Goal: Task Accomplishment & Management: Use online tool/utility

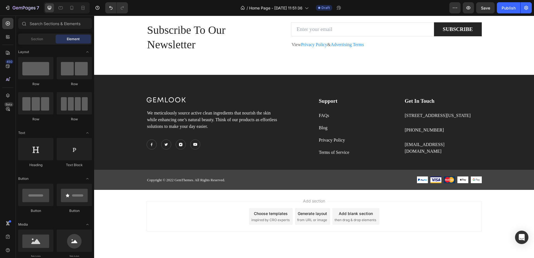
scroll to position [1324, 0]
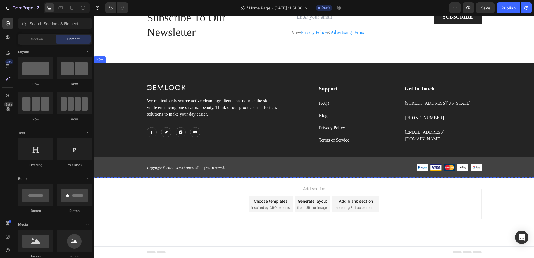
click at [509, 99] on div "Image We meticulously source active clean ingredients that nourish the skin whi…" at bounding box center [313, 121] width 431 height 73
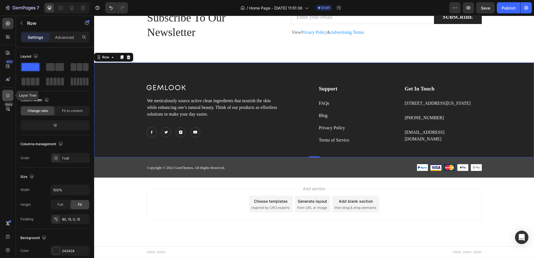
click at [9, 98] on div at bounding box center [7, 95] width 11 height 11
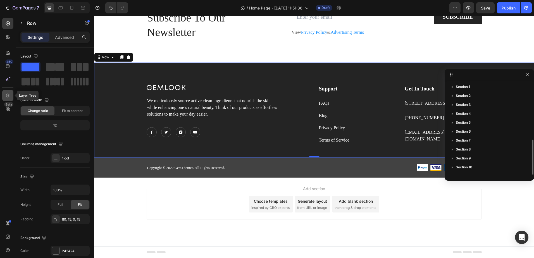
scroll to position [33, 0]
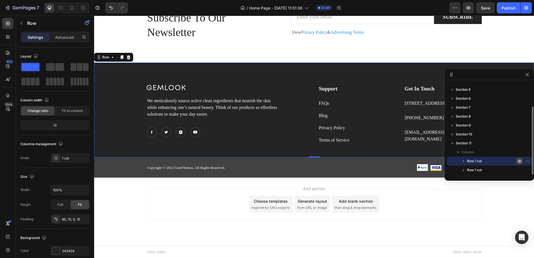
click at [518, 162] on icon "button" at bounding box center [519, 161] width 4 height 4
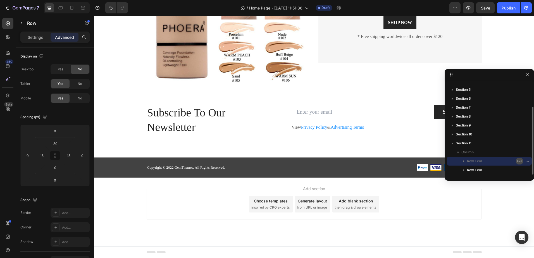
scroll to position [1229, 0]
click at [346, 172] on div "Copyright © 2022 GemThemes. All Rights Reserved. Text block Image Image Image I…" at bounding box center [313, 169] width 431 height 11
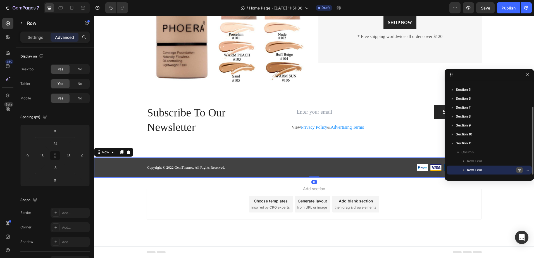
click at [517, 169] on icon "button" at bounding box center [519, 170] width 4 height 4
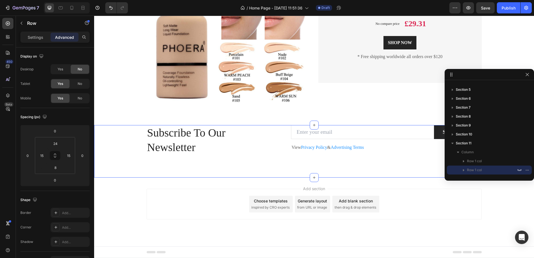
click at [425, 177] on div "Subscribe To Our Newsletter Heading Email Field SUBSCRIBE Submit Button Row Vie…" at bounding box center [313, 151] width 439 height 52
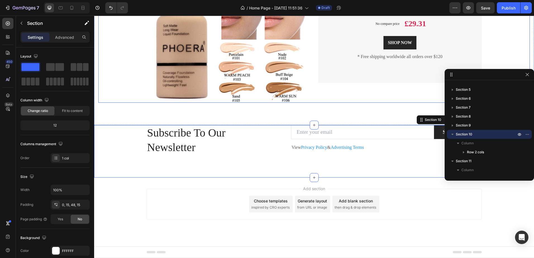
click at [510, 46] on div "Product Images & Gallery Bundles Are Better Heading Get an Ultimate Collection …" at bounding box center [313, 20] width 431 height 163
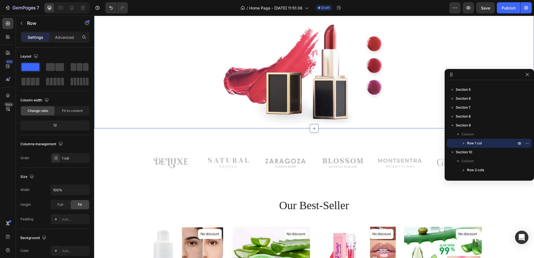
scroll to position [0, 0]
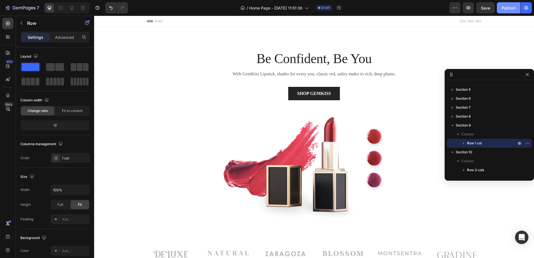
click at [511, 10] on div "Publish" at bounding box center [508, 8] width 14 height 6
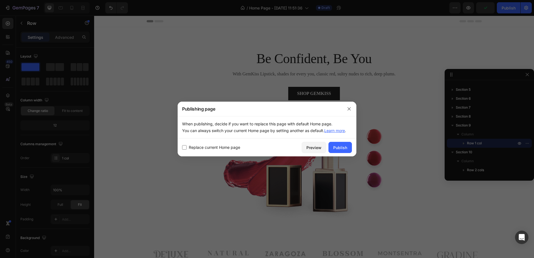
click at [183, 147] on input "checkbox" at bounding box center [184, 147] width 4 height 4
checkbox input "true"
click at [331, 146] on button "Publish" at bounding box center [339, 147] width 23 height 11
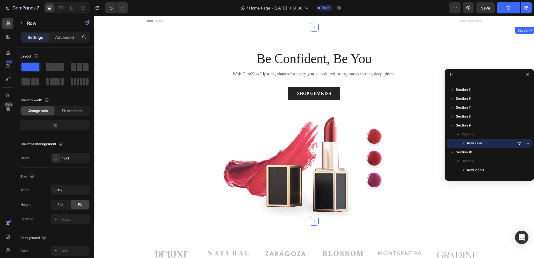
click at [438, 60] on div "Be Confident, Be You Heading With GemKiss Lipstick, shades for every you, class…" at bounding box center [313, 135] width 431 height 172
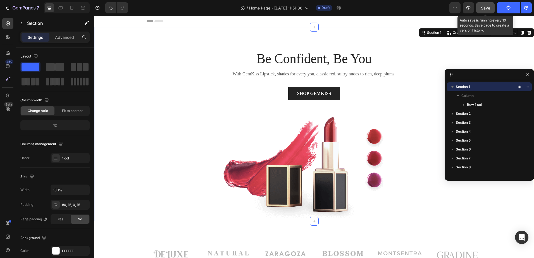
click at [483, 10] on div "Save" at bounding box center [484, 8] width 9 height 6
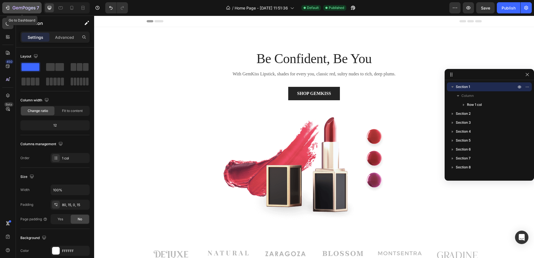
click at [7, 10] on icon "button" at bounding box center [8, 8] width 6 height 6
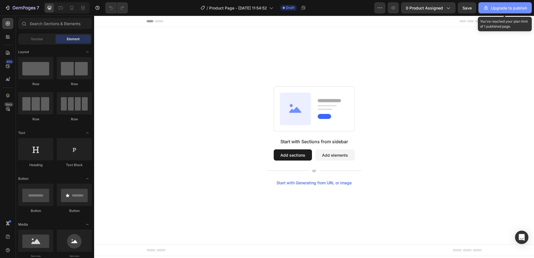
click at [507, 10] on div "Upgrade to publish" at bounding box center [505, 8] width 44 height 6
click at [292, 118] on icon at bounding box center [295, 109] width 31 height 32
click at [282, 151] on button "Add sections" at bounding box center [292, 154] width 38 height 11
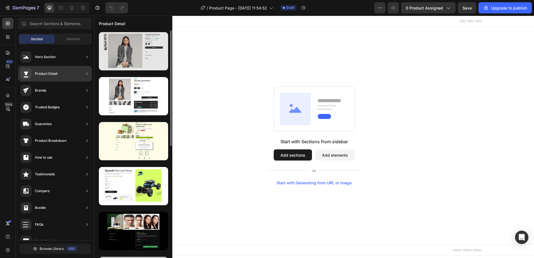
click at [144, 57] on div at bounding box center [133, 51] width 69 height 38
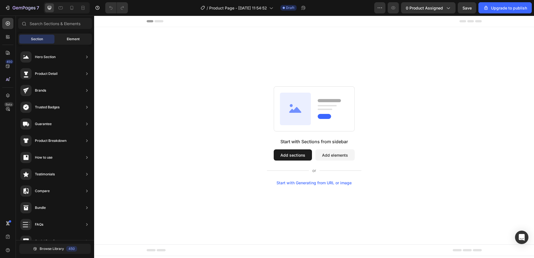
click at [73, 41] on span "Element" at bounding box center [73, 39] width 13 height 5
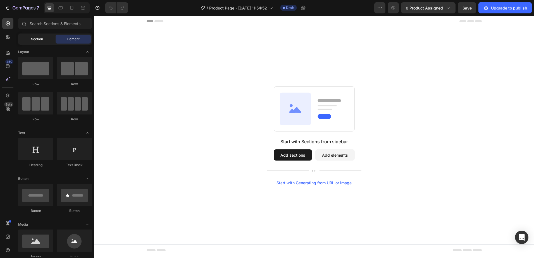
click at [47, 38] on div "Section" at bounding box center [36, 39] width 35 height 9
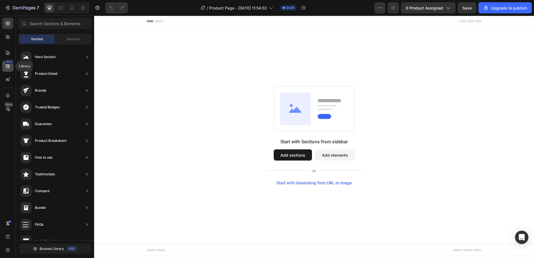
click at [4, 69] on div "450" at bounding box center [7, 66] width 11 height 11
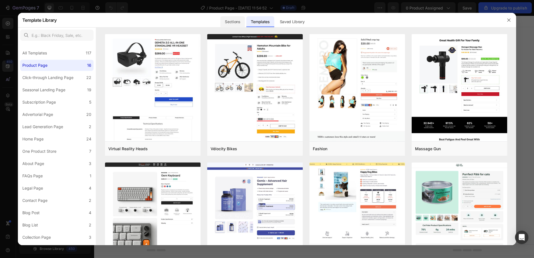
click at [229, 21] on div "Sections" at bounding box center [232, 21] width 24 height 11
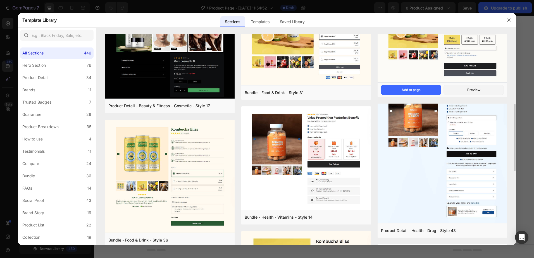
scroll to position [195, 0]
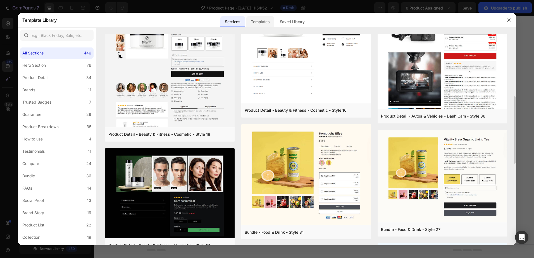
click at [271, 19] on div "Templates" at bounding box center [260, 21] width 28 height 11
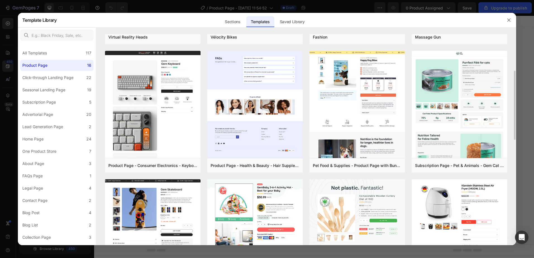
scroll to position [223, 0]
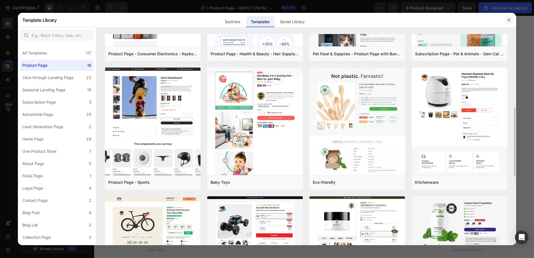
click at [509, 19] on icon "button" at bounding box center [508, 20] width 4 height 4
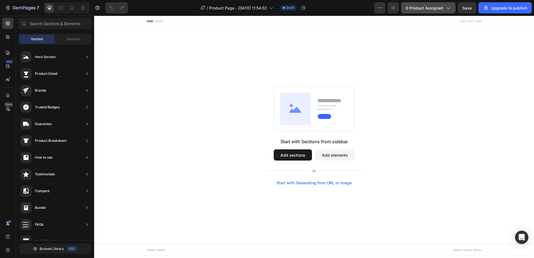
click at [422, 13] on button "0 product assigned" at bounding box center [428, 7] width 54 height 11
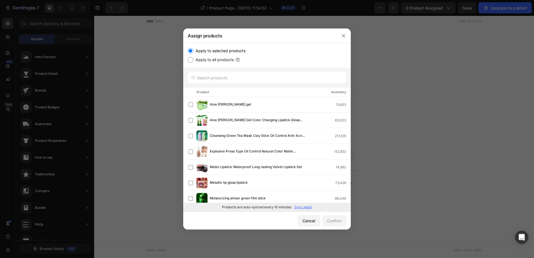
click at [189, 61] on input "Apply to all products" at bounding box center [191, 60] width 6 height 6
radio input "true"
click at [337, 225] on button "Confirm" at bounding box center [334, 220] width 24 height 11
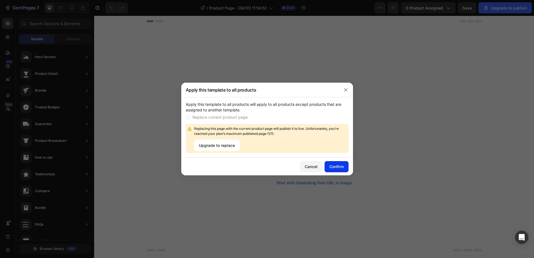
click at [335, 168] on div "Confirm" at bounding box center [336, 167] width 15 height 6
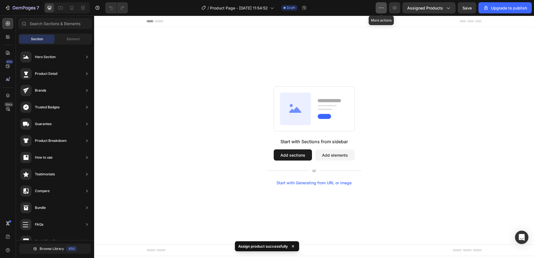
click at [380, 2] on button "button" at bounding box center [380, 7] width 11 height 11
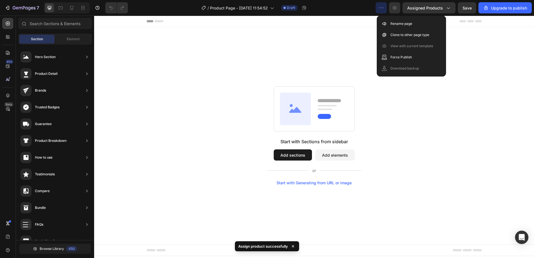
click at [339, 63] on div "Start with Sections from sidebar Add sections Add elements Start with Generatin…" at bounding box center [313, 135] width 439 height 217
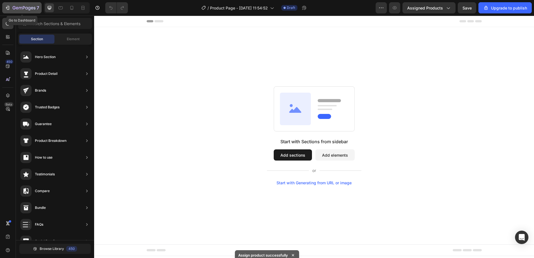
click at [24, 8] on icon "button" at bounding box center [24, 7] width 2 height 3
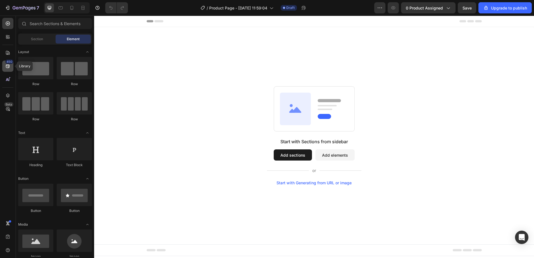
click at [9, 63] on div "450" at bounding box center [9, 61] width 8 height 4
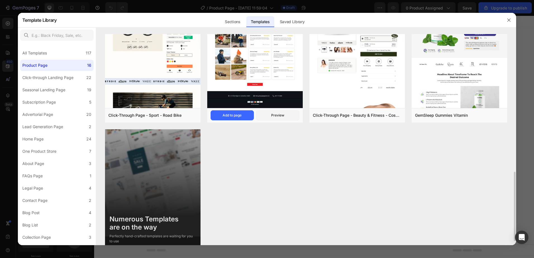
scroll to position [431, 0]
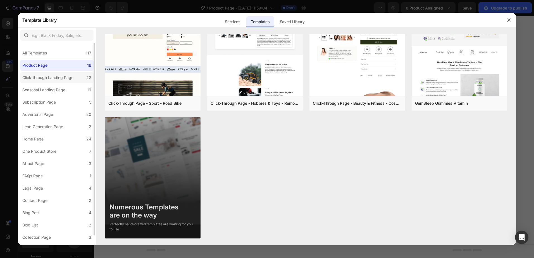
click at [84, 82] on label "Click-through Landing Page 22" at bounding box center [56, 77] width 73 height 11
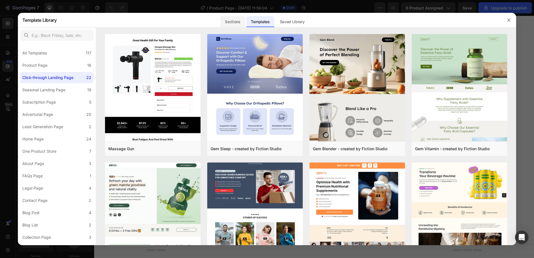
click at [246, 27] on div "Sections" at bounding box center [260, 20] width 28 height 15
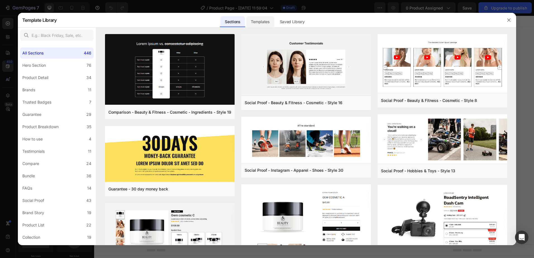
click at [261, 23] on div "Templates" at bounding box center [260, 21] width 28 height 11
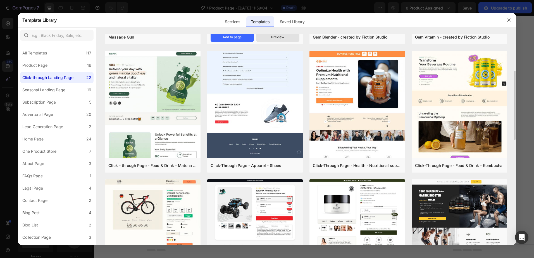
scroll to position [140, 0]
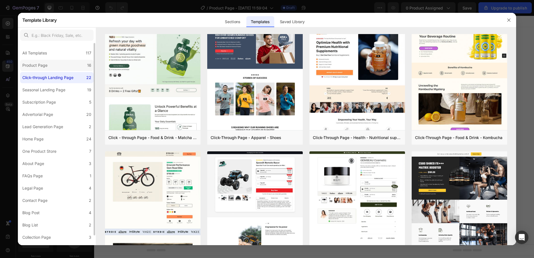
click at [51, 65] on label "Product Page 16" at bounding box center [56, 65] width 73 height 11
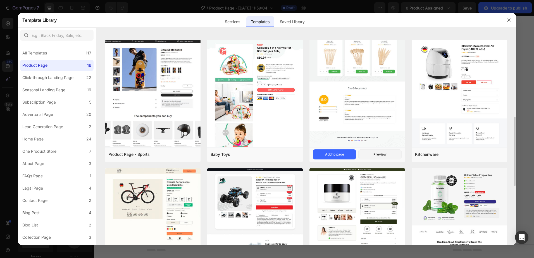
scroll to position [279, 0]
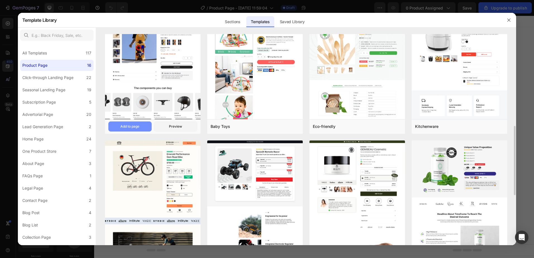
click at [132, 126] on div "Add to page" at bounding box center [129, 126] width 19 height 5
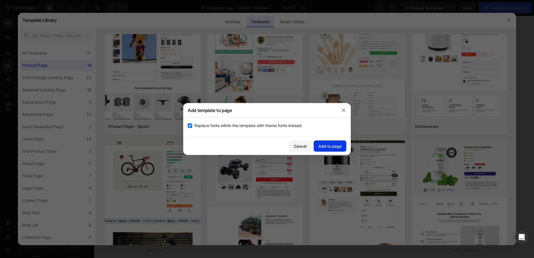
click at [337, 145] on div "Add to page" at bounding box center [329, 146] width 23 height 6
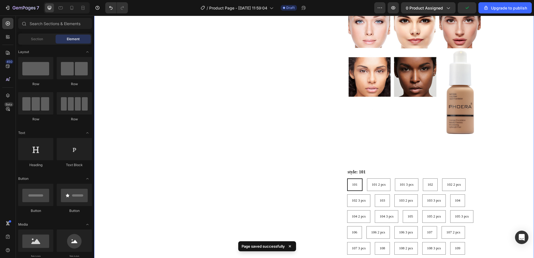
scroll to position [1132, 0]
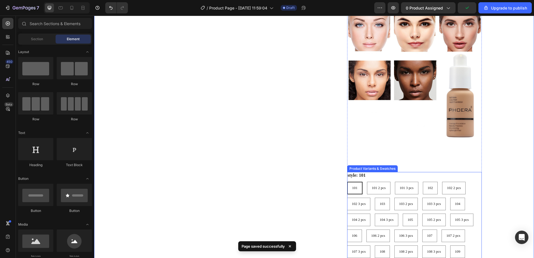
click at [460, 178] on div "style: 101 101 101 101 101 2 pcs 101 2 pcs 101 2 pcs 101 3 pcs 101 3 pcs 101 3 …" at bounding box center [414, 231] width 134 height 118
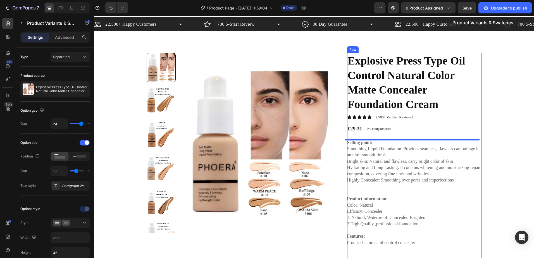
scroll to position [0, 0]
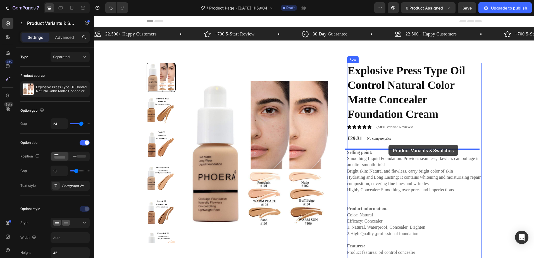
drag, startPoint x: 469, startPoint y: 180, endPoint x: 388, endPoint y: 145, distance: 88.5
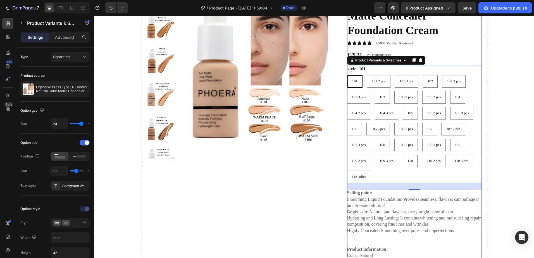
scroll to position [112, 0]
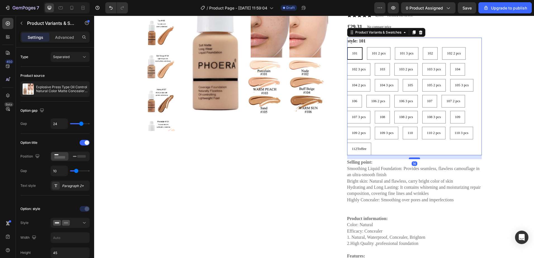
drag, startPoint x: 409, startPoint y: 162, endPoint x: 411, endPoint y: 159, distance: 3.3
click at [411, 159] on div at bounding box center [414, 158] width 11 height 2
radio input "true"
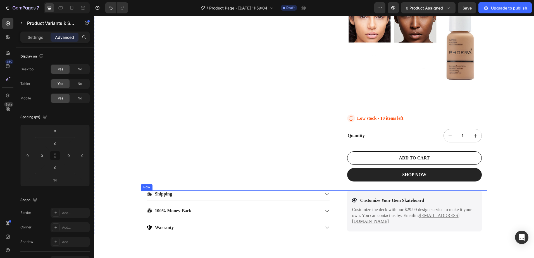
scroll to position [1284, 0]
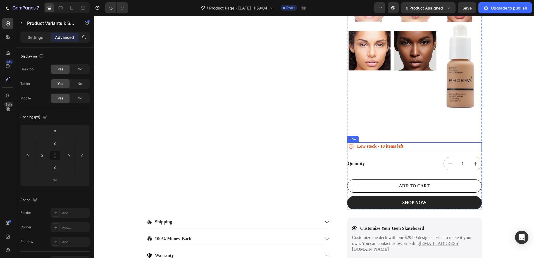
click at [468, 147] on div "Icon Low stock - 10 items left Stock Counter Row" at bounding box center [414, 146] width 134 height 8
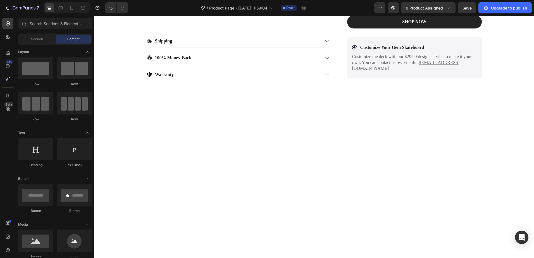
scroll to position [0, 0]
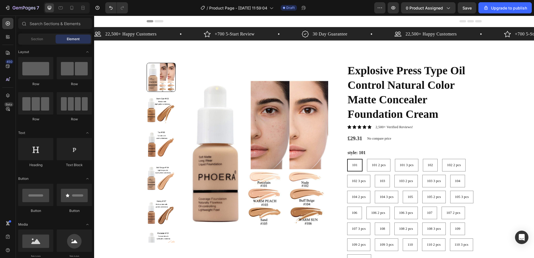
drag, startPoint x: 530, startPoint y: 189, endPoint x: 627, endPoint y: 25, distance: 190.0
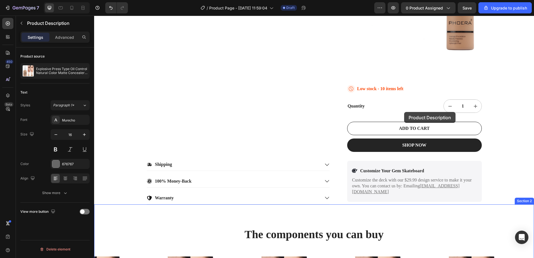
scroll to position [1285, 0]
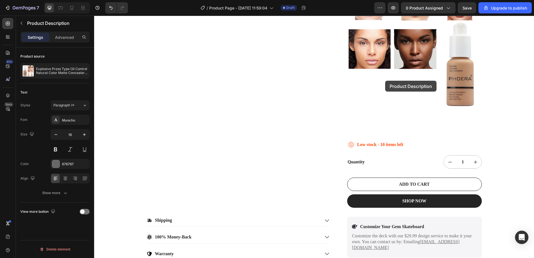
drag, startPoint x: 440, startPoint y: 80, endPoint x: 387, endPoint y: 74, distance: 53.6
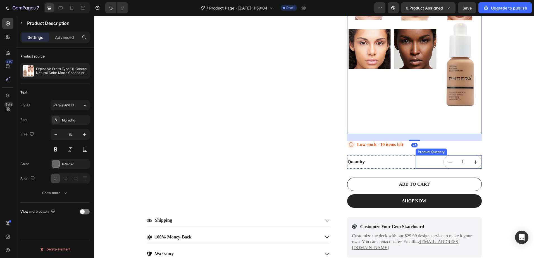
click at [427, 166] on div "1" at bounding box center [448, 161] width 66 height 13
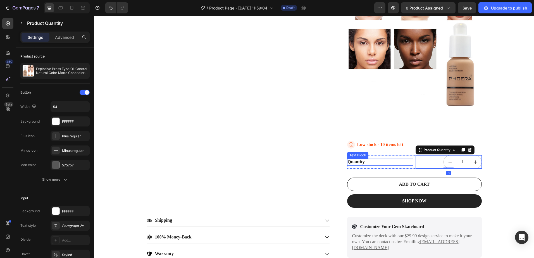
click at [396, 165] on div "Quantity" at bounding box center [380, 161] width 66 height 7
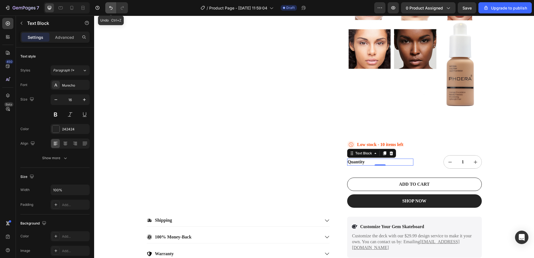
click at [112, 9] on icon "Undo/Redo" at bounding box center [111, 8] width 6 height 6
click at [112, 9] on icon "Undo/Redo" at bounding box center [110, 8] width 3 height 4
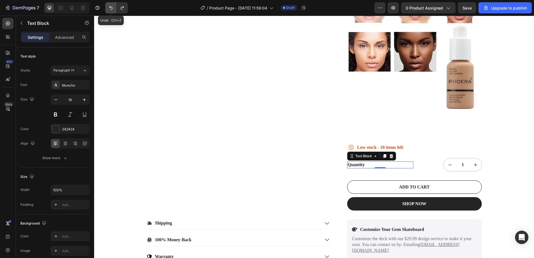
click at [111, 9] on icon "Undo/Redo" at bounding box center [111, 8] width 6 height 6
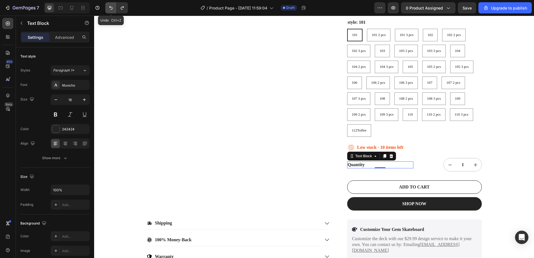
click at [111, 9] on icon "Undo/Redo" at bounding box center [111, 8] width 6 height 6
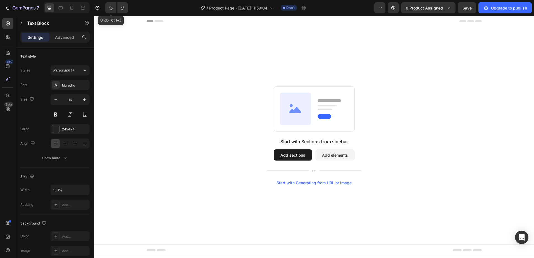
scroll to position [0, 0]
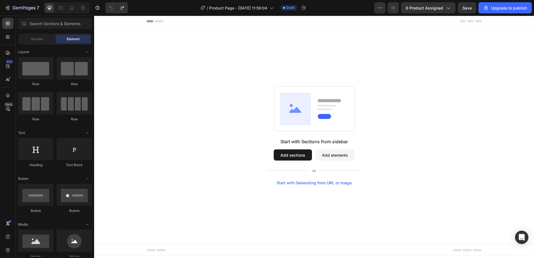
click at [293, 153] on button "Add sections" at bounding box center [292, 154] width 38 height 11
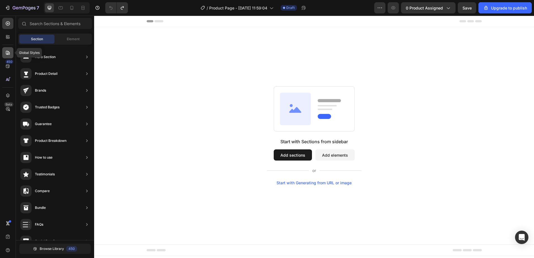
click at [7, 54] on icon at bounding box center [8, 53] width 4 height 4
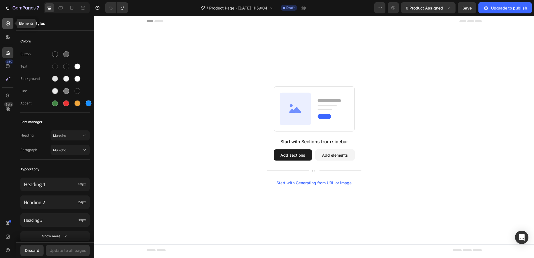
click at [10, 22] on icon at bounding box center [8, 24] width 6 height 6
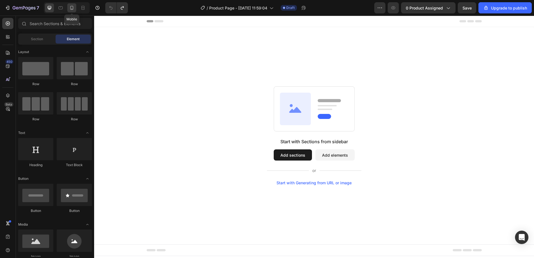
click at [76, 8] on div at bounding box center [71, 7] width 9 height 9
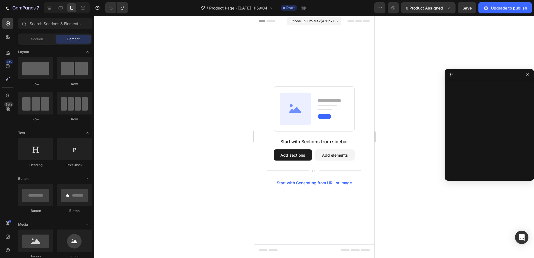
click at [300, 157] on button "Add sections" at bounding box center [292, 154] width 38 height 11
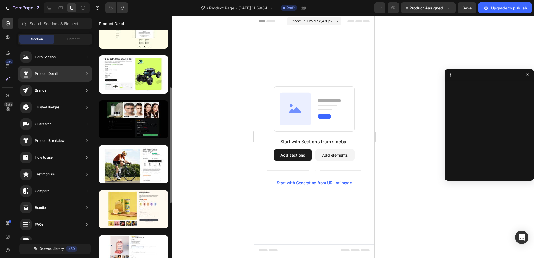
scroll to position [167, 0]
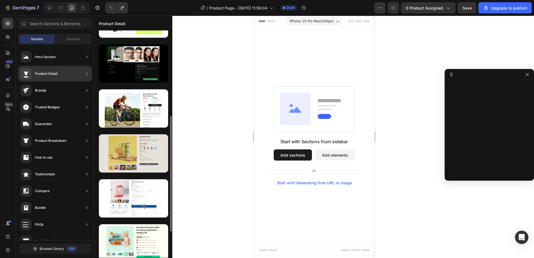
click at [153, 153] on div at bounding box center [133, 153] width 69 height 38
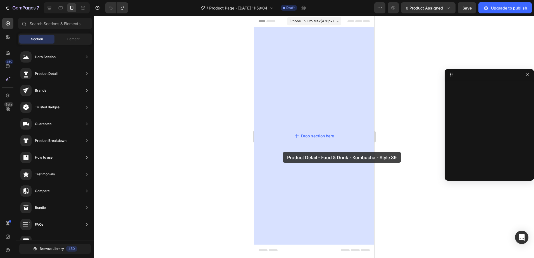
drag, startPoint x: 365, startPoint y: 168, endPoint x: 282, endPoint y: 152, distance: 83.9
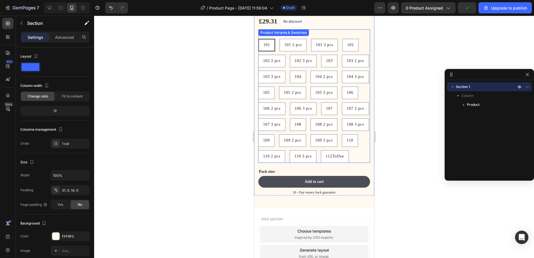
click at [357, 140] on div "101 101 101 101 2 pcs 101 2 pcs 101 2 pcs 101 3 pcs 101 3 pcs 101 3 pcs 102 102…" at bounding box center [314, 101] width 112 height 124
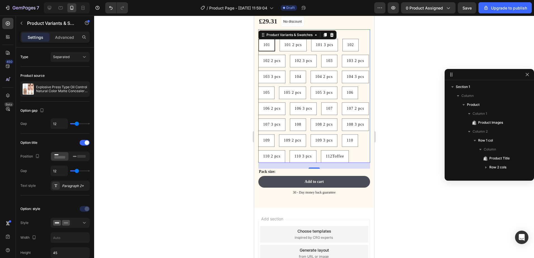
scroll to position [60, 0]
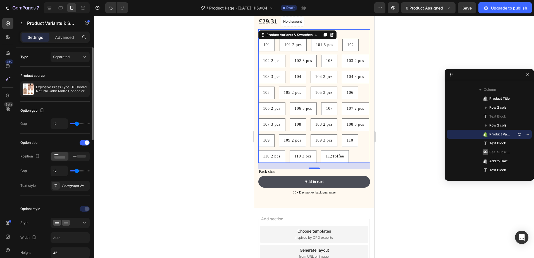
type input "7"
type input "6"
type input "5"
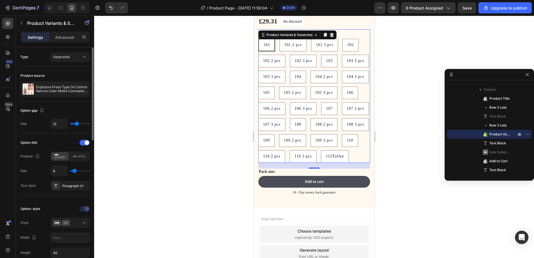
type input "5"
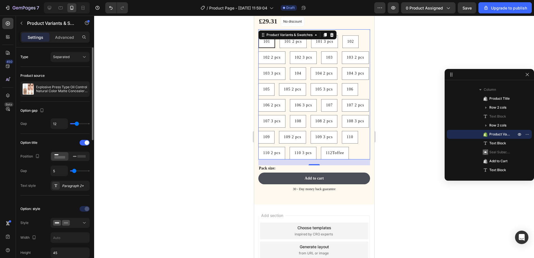
type input "0"
type input "1"
type input "4"
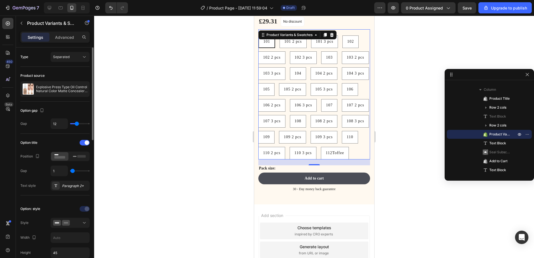
type input "4"
type input "10"
type input "14"
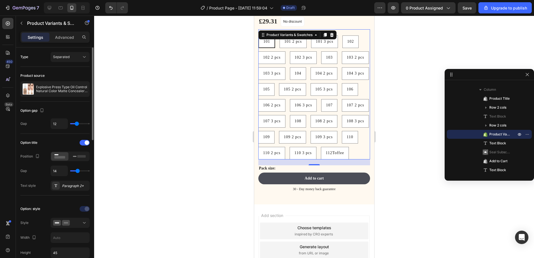
type input "18"
type input "21"
type input "24"
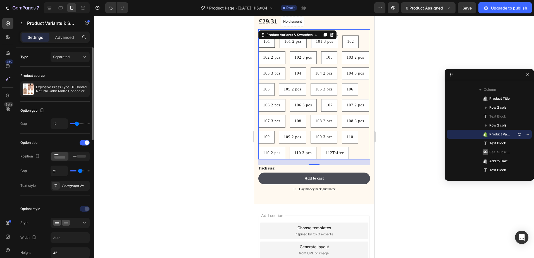
type input "24"
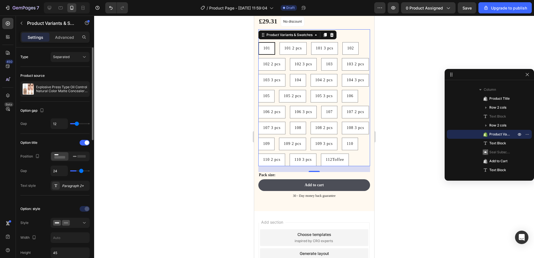
type input "26"
type input "27"
type input "30"
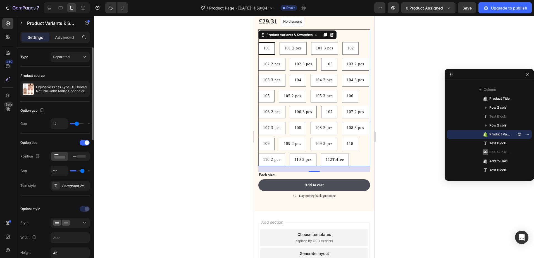
type input "30"
type input "33"
type input "36"
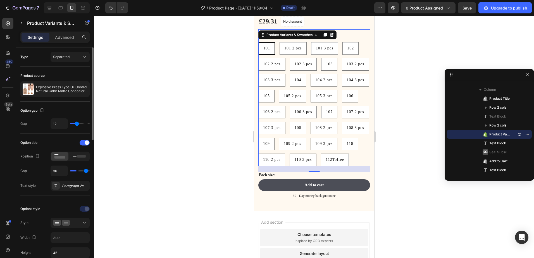
type input "39"
type input "40"
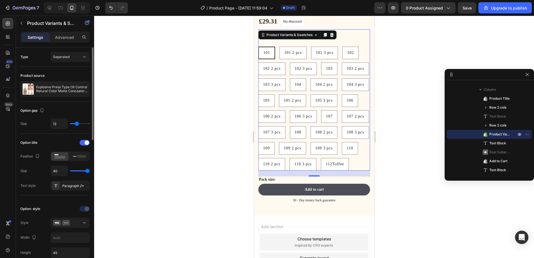
type input "39"
type input "0"
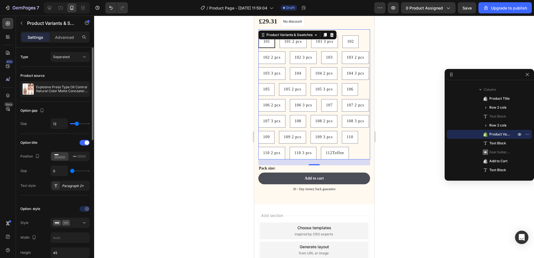
drag, startPoint x: 76, startPoint y: 172, endPoint x: 65, endPoint y: 171, distance: 11.5
type input "0"
click at [70, 171] on input "range" at bounding box center [80, 170] width 20 height 1
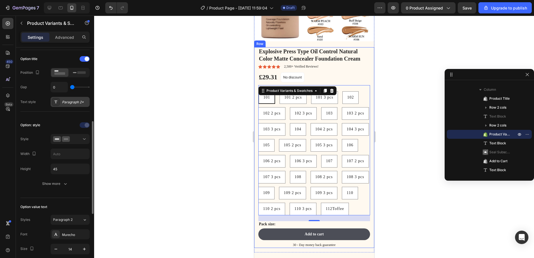
scroll to position [112, 0]
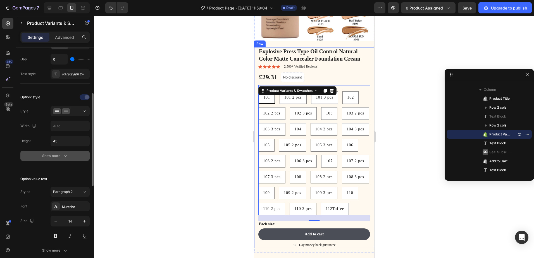
click at [61, 157] on div "Show more" at bounding box center [55, 156] width 26 height 6
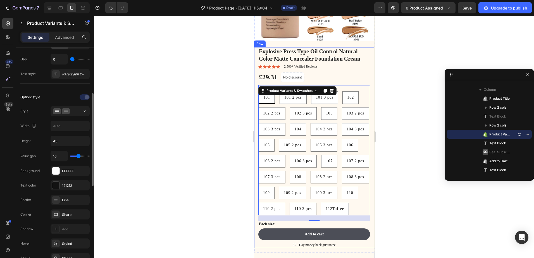
click at [72, 157] on div "16" at bounding box center [70, 156] width 39 height 11
type input "14"
type input "10"
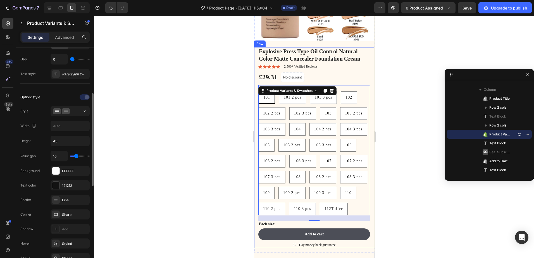
type input "7"
type input "6"
type input "0"
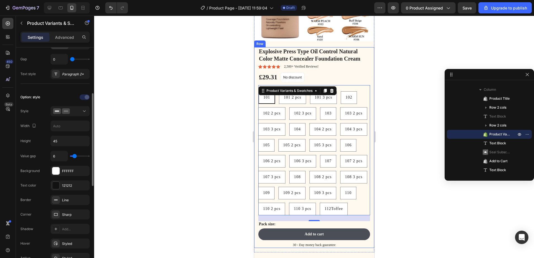
type input "0"
type input "1"
type input "22"
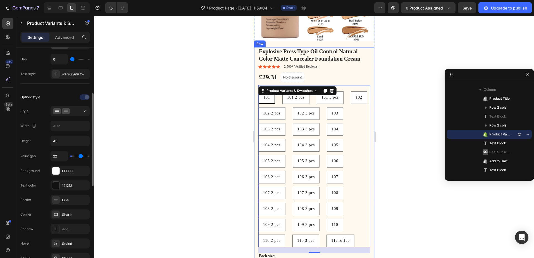
type input "27"
type input "28"
type input "30"
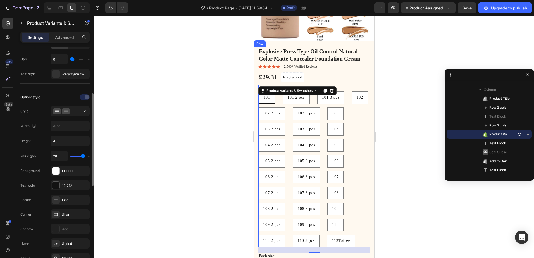
type input "30"
type input "31"
type input "40"
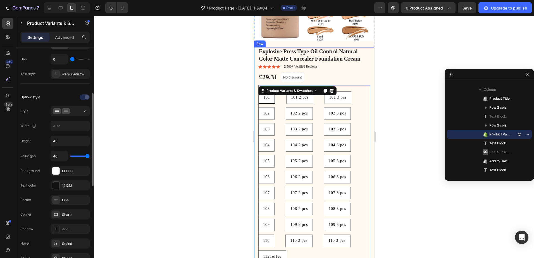
type input "39"
type input "13"
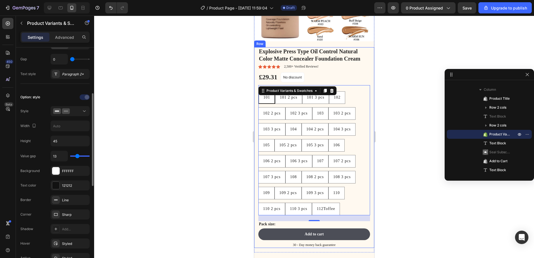
type input "0"
type input "1"
type input "5"
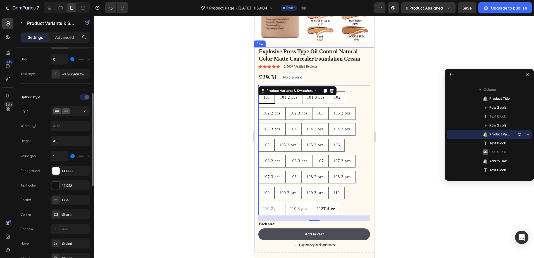
type input "5"
type input "6"
type input "7"
drag, startPoint x: 78, startPoint y: 158, endPoint x: 75, endPoint y: 160, distance: 3.4
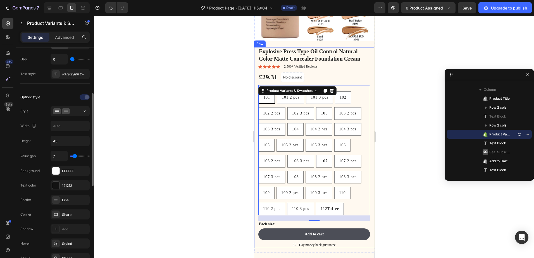
type input "7"
click at [75, 157] on input "range" at bounding box center [80, 155] width 20 height 1
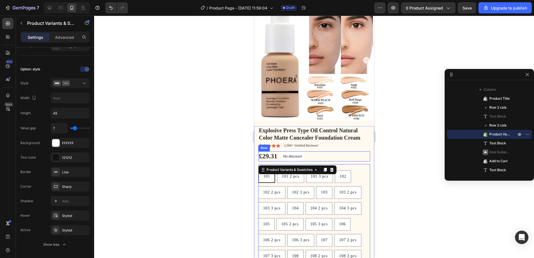
scroll to position [0, 0]
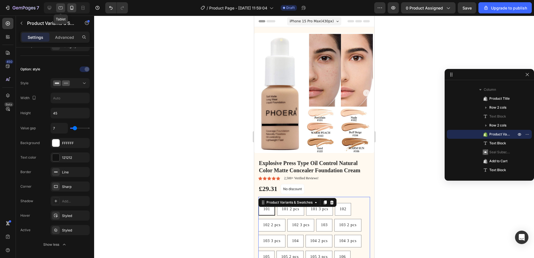
click at [60, 10] on icon at bounding box center [61, 8] width 6 height 6
type input "24"
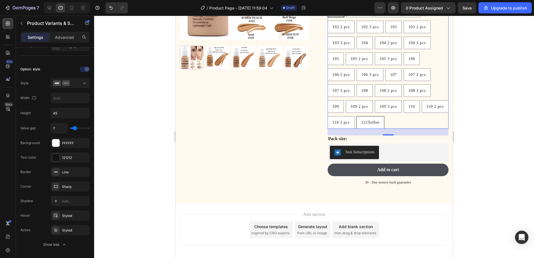
scroll to position [165, 0]
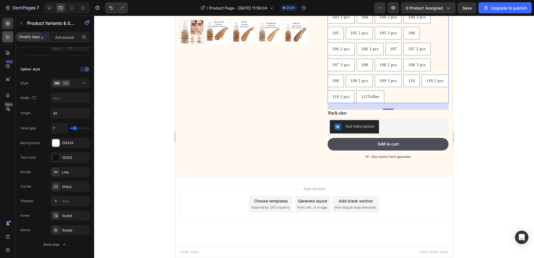
click at [8, 41] on div at bounding box center [7, 36] width 11 height 11
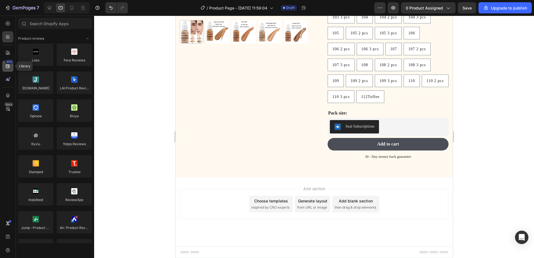
click at [7, 63] on div "450" at bounding box center [9, 61] width 8 height 4
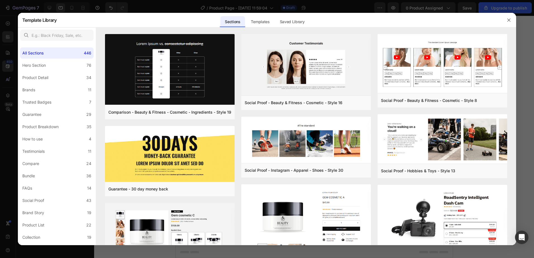
click at [8, 19] on div at bounding box center [267, 129] width 534 height 258
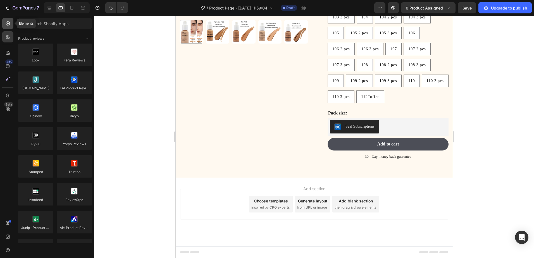
click at [8, 23] on icon at bounding box center [8, 23] width 2 height 2
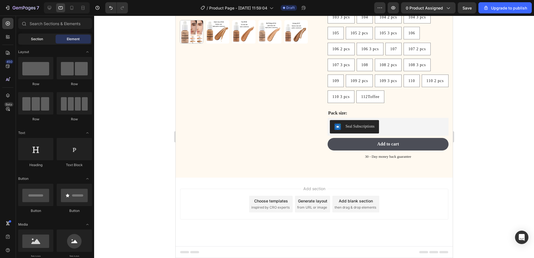
click at [49, 39] on div "Section" at bounding box center [36, 39] width 35 height 9
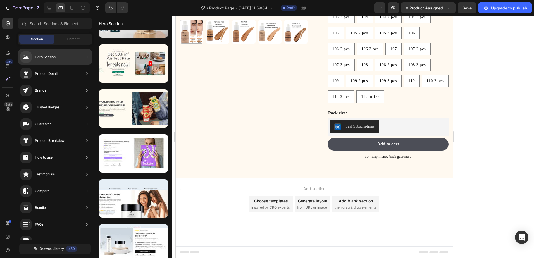
scroll to position [0, 0]
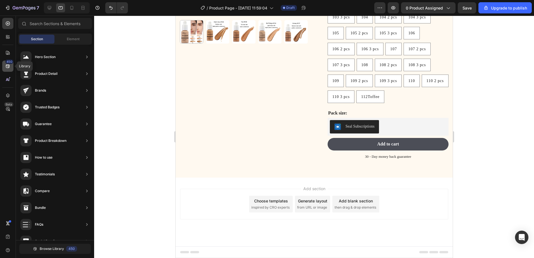
click at [9, 64] on icon at bounding box center [8, 66] width 6 height 6
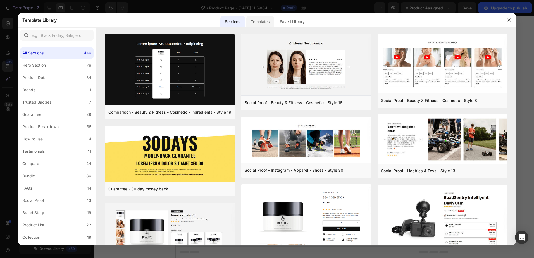
click at [263, 23] on div "Templates" at bounding box center [260, 21] width 28 height 11
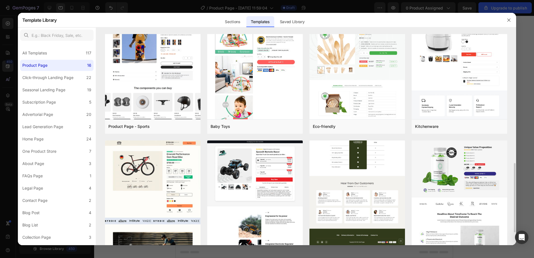
scroll to position [307, 0]
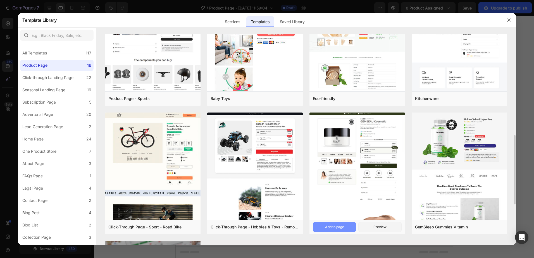
click at [337, 227] on div "Add to page" at bounding box center [334, 226] width 19 height 5
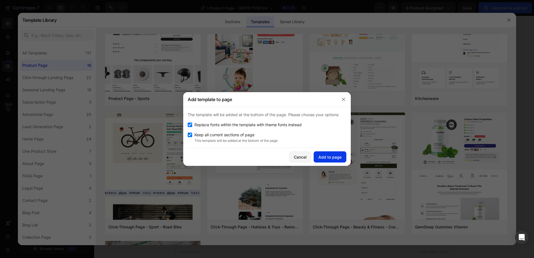
click at [331, 158] on div "Add to page" at bounding box center [329, 157] width 23 height 6
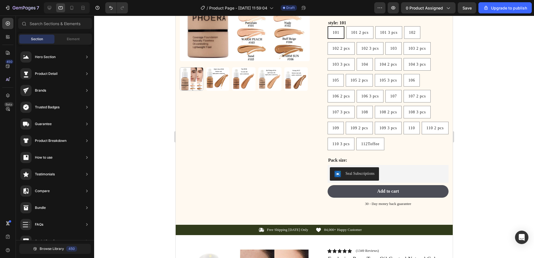
scroll to position [116, 0]
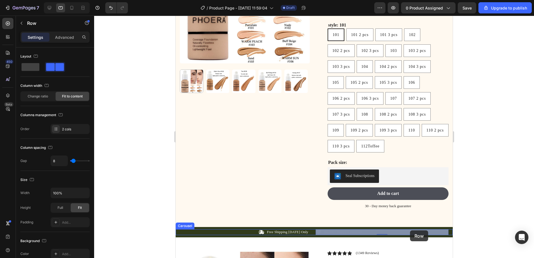
drag, startPoint x: 422, startPoint y: 232, endPoint x: 409, endPoint y: 230, distance: 13.2
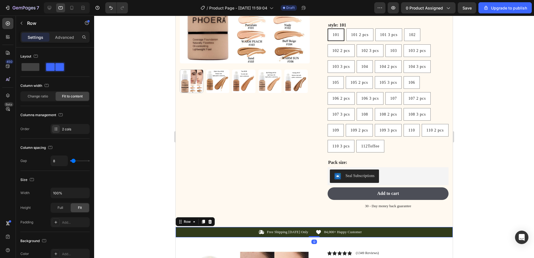
scroll to position [100, 0]
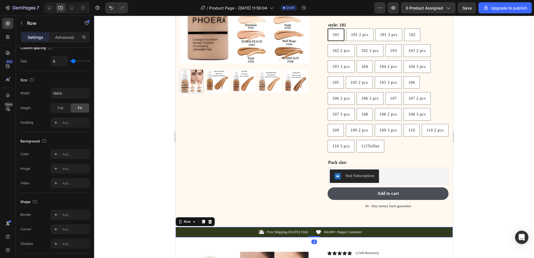
click at [439, 227] on div "Icon Free Shipping Today Only Text Block Row Icon 84,000+ Happy Customer Text B…" at bounding box center [313, 232] width 277 height 10
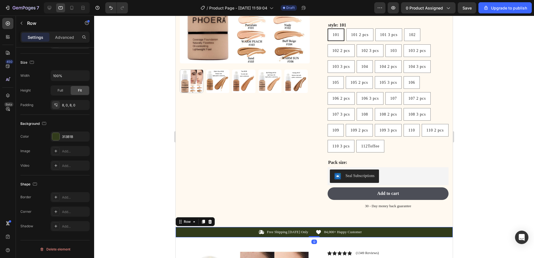
click at [443, 236] on div "Icon Free Shipping Today Only Text Block Row Icon 84,000+ Happy Customer Text B…" at bounding box center [313, 232] width 277 height 10
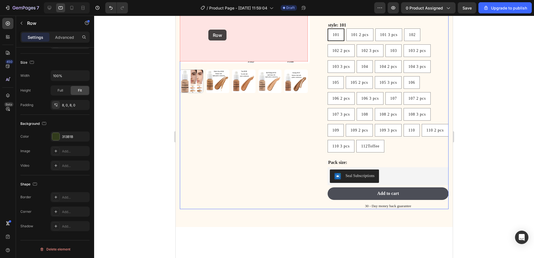
scroll to position [0, 0]
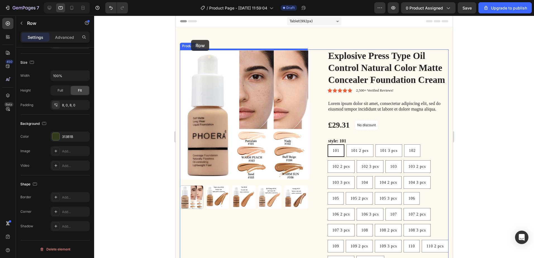
drag, startPoint x: 185, startPoint y: 236, endPoint x: 189, endPoint y: 38, distance: 197.9
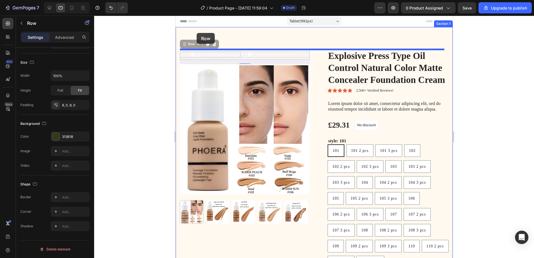
drag, startPoint x: 180, startPoint y: 58, endPoint x: 196, endPoint y: 33, distance: 29.9
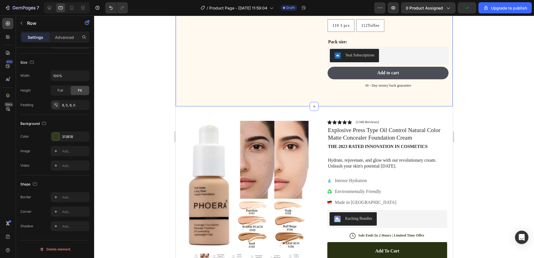
scroll to position [363, 0]
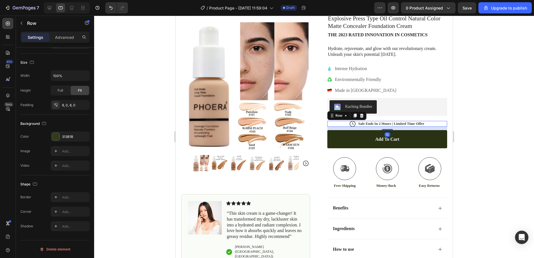
click at [434, 124] on div "Icon Sale Ends In 2 Hours | Limited Time Offer Text Block Row 12" at bounding box center [387, 124] width 120 height 6
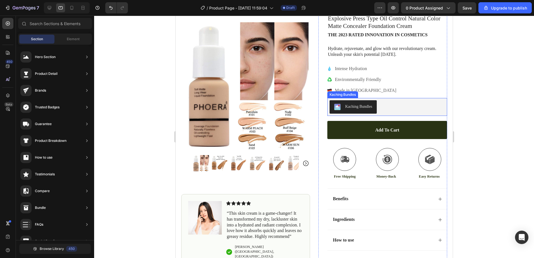
click at [393, 106] on div "Kaching Bundles" at bounding box center [386, 106] width 115 height 13
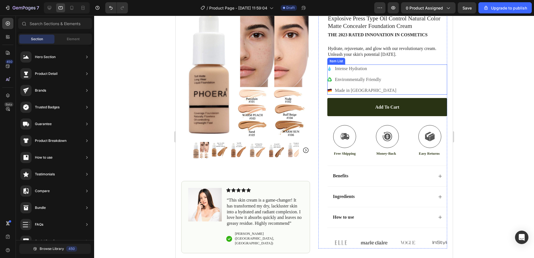
click at [391, 90] on div "Intense Hydration Environmentally Friendly Made in Germany" at bounding box center [387, 79] width 120 height 30
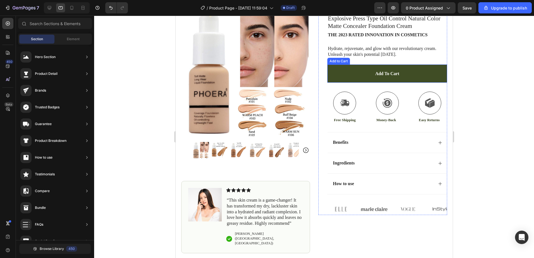
click at [412, 80] on button "Add to cart" at bounding box center [387, 73] width 120 height 18
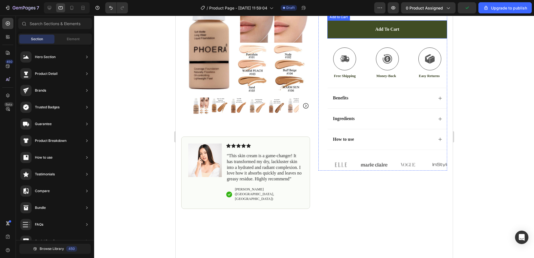
scroll to position [268, 0]
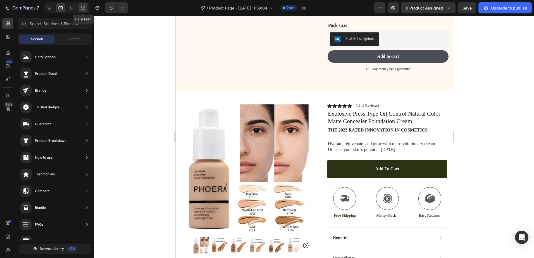
click at [78, 8] on div at bounding box center [82, 7] width 9 height 9
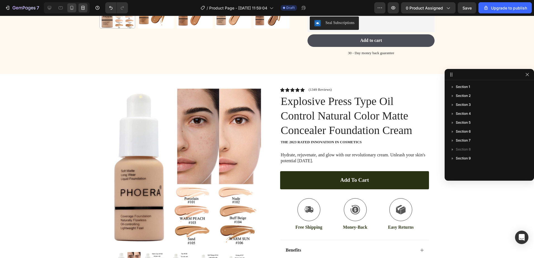
click at [72, 6] on icon at bounding box center [71, 8] width 3 height 4
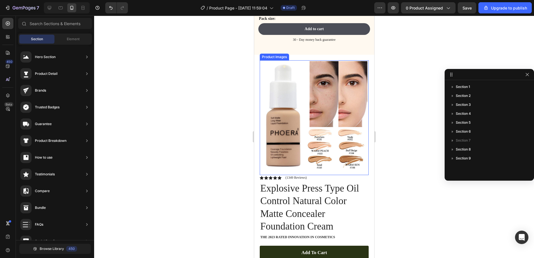
scroll to position [415, 0]
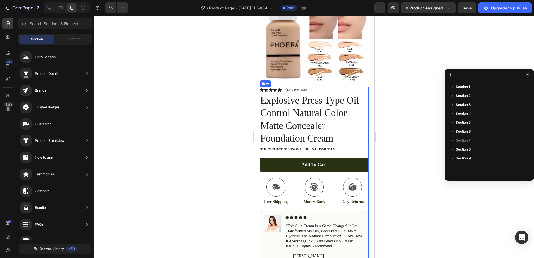
click at [356, 150] on div "Icon Icon Icon Icon Icon Icon List (1349 Reviews) Text Block Row Explosive Pres…" at bounding box center [313, 221] width 109 height 269
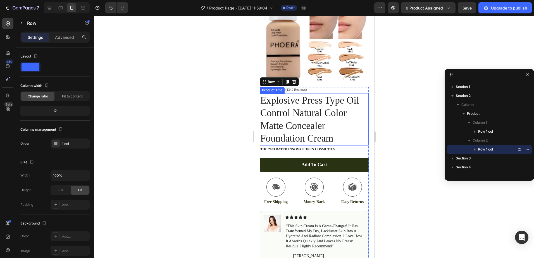
click at [356, 112] on h1 "Explosive Press Type Oil Control Natural Color Matte Concealer Foundation Cream" at bounding box center [313, 119] width 109 height 52
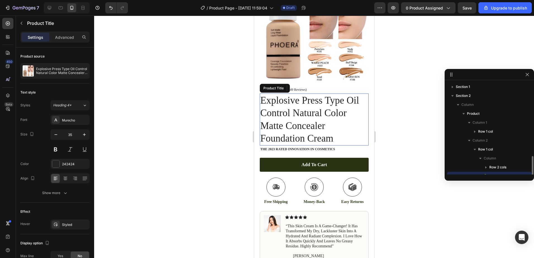
scroll to position [52, 0]
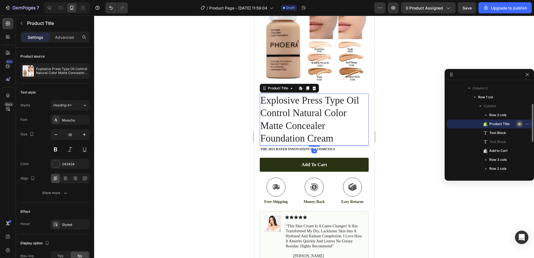
click at [517, 123] on button "button" at bounding box center [519, 124] width 7 height 7
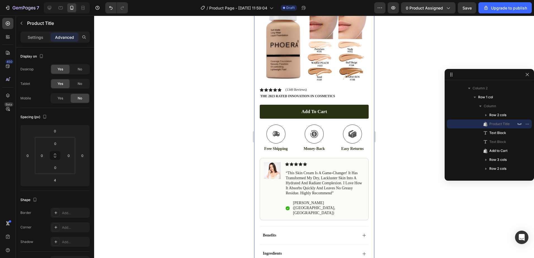
click at [367, 108] on div "Product Images Image Icon Icon Icon Icon Icon Icon List “This skin cream is a g…" at bounding box center [314, 135] width 120 height 336
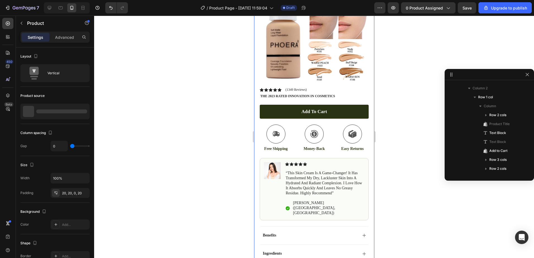
scroll to position [0, 0]
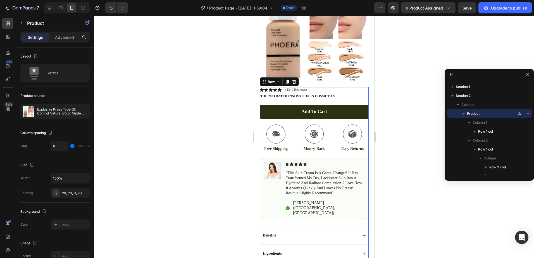
click at [339, 97] on div "Icon Icon Icon Icon Icon Icon List (1349 Reviews) Text Block Row Explosive Pres…" at bounding box center [313, 195] width 109 height 216
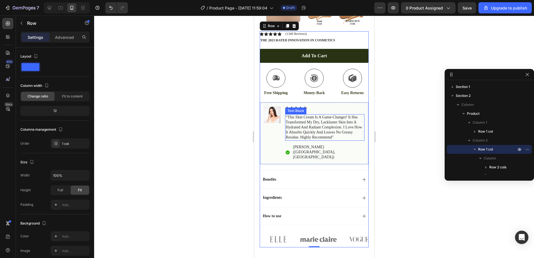
scroll to position [443, 0]
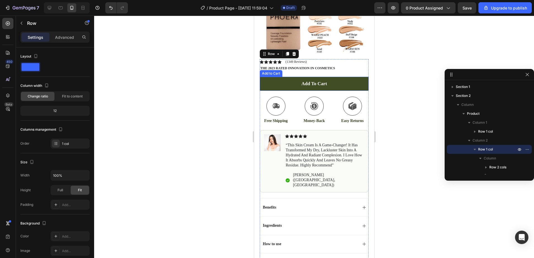
click at [334, 83] on button "Add to cart" at bounding box center [313, 84] width 109 height 14
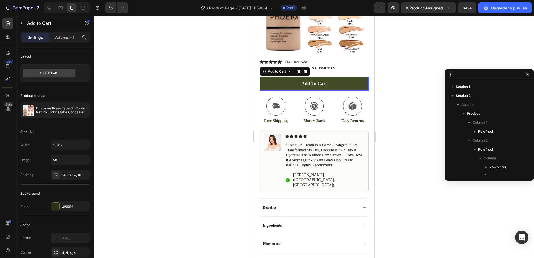
scroll to position [79, 0]
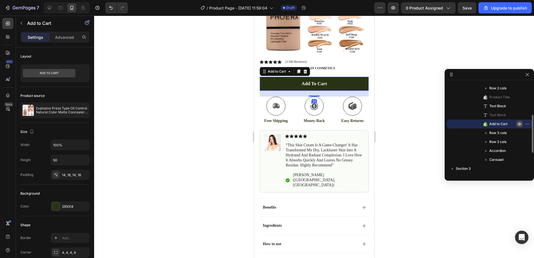
click at [517, 124] on icon "button" at bounding box center [519, 124] width 4 height 4
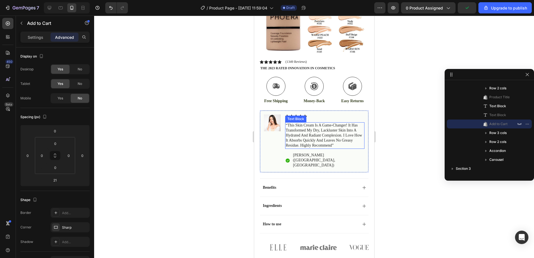
scroll to position [387, 0]
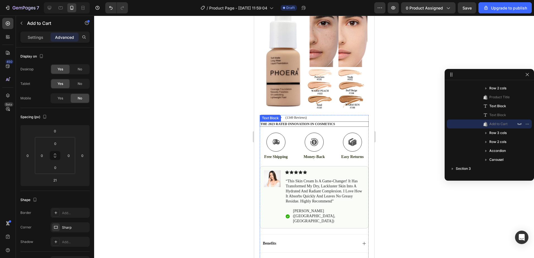
click at [349, 122] on p "The 2023 Rated Innovation in Cosmetics" at bounding box center [314, 124] width 108 height 4
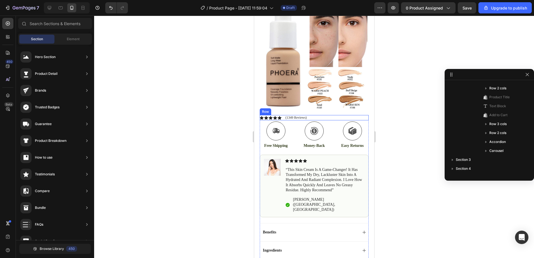
click at [329, 115] on div "Icon Icon Icon Icon Icon Icon List (1349 Reviews) Text Block Row" at bounding box center [313, 117] width 109 height 5
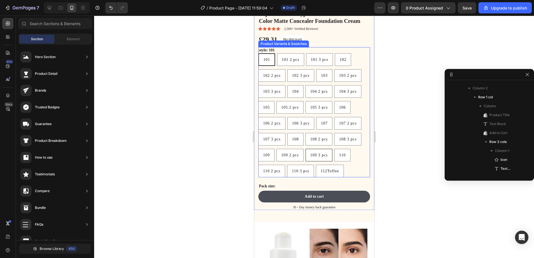
scroll to position [52, 0]
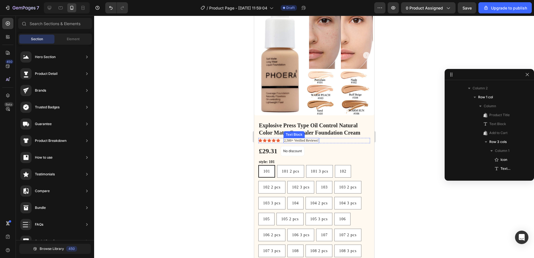
click at [283, 138] on div "2,500+ Verified Reviews!" at bounding box center [301, 141] width 36 height 6
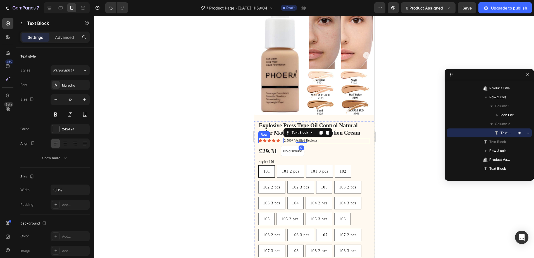
click at [282, 138] on div "Icon Icon Icon Icon Icon Icon List 2,500+ Verified Reviews! Text Block 0 Row" at bounding box center [314, 141] width 112 height 6
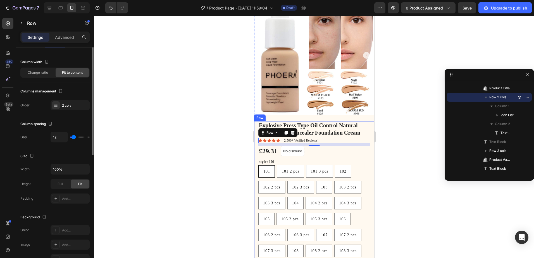
scroll to position [0, 0]
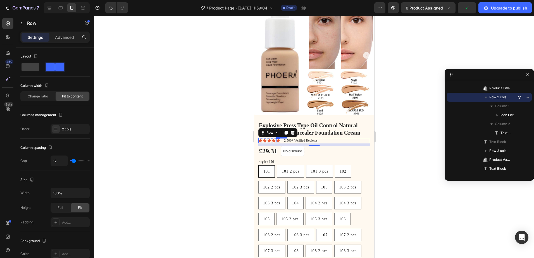
click at [278, 139] on icon at bounding box center [278, 141] width 4 height 4
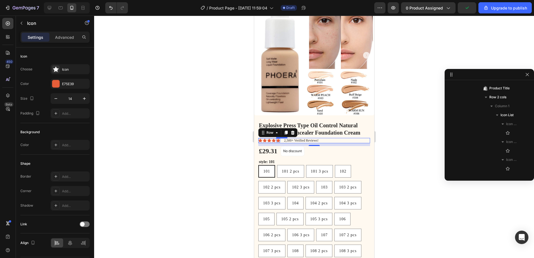
scroll to position [159, 0]
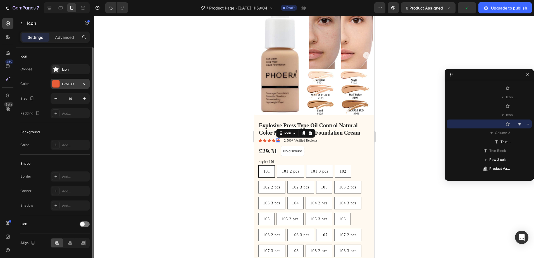
click at [55, 85] on div at bounding box center [55, 83] width 7 height 7
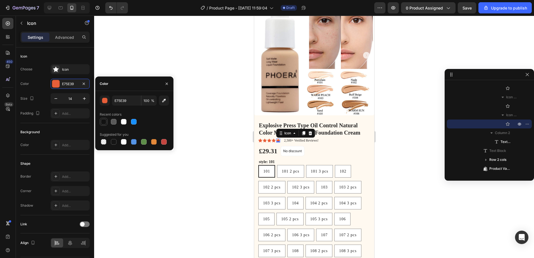
click at [105, 120] on div at bounding box center [104, 122] width 6 height 6
type input "121212"
click at [272, 138] on div "Icon 0" at bounding box center [273, 140] width 4 height 4
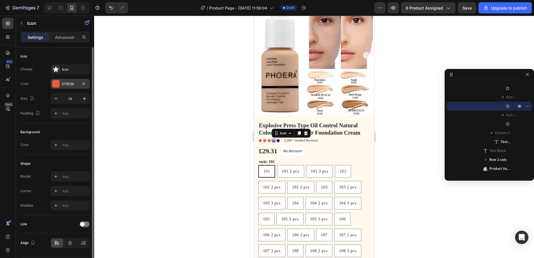
click at [57, 84] on div at bounding box center [55, 83] width 7 height 7
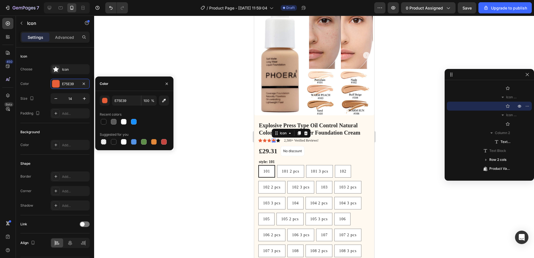
click at [105, 117] on div "Recent colors" at bounding box center [134, 114] width 69 height 9
click at [103, 122] on div at bounding box center [104, 122] width 6 height 6
type input "121212"
click at [268, 139] on icon at bounding box center [269, 141] width 4 height 4
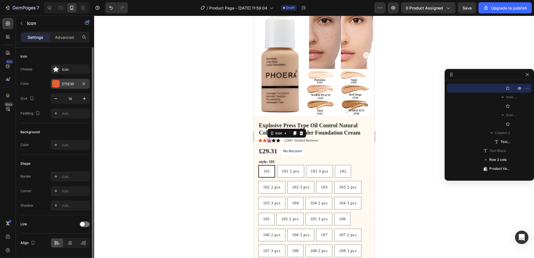
click at [54, 79] on div "E75E39" at bounding box center [70, 84] width 39 height 10
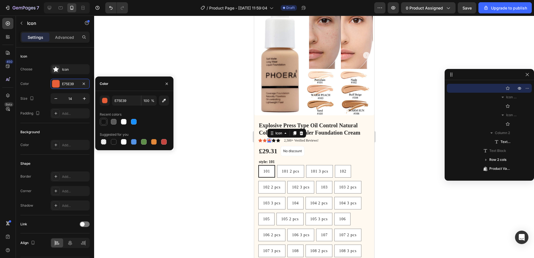
click at [103, 122] on div at bounding box center [104, 122] width 6 height 6
type input "121212"
click at [264, 139] on icon at bounding box center [264, 141] width 4 height 4
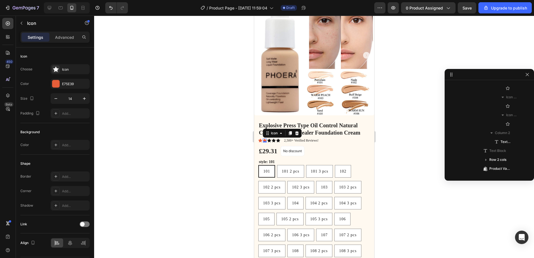
scroll to position [106, 0]
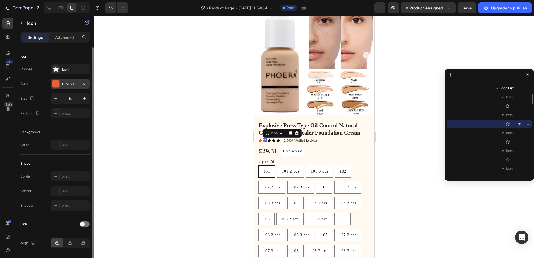
click at [59, 82] on div at bounding box center [55, 83] width 7 height 7
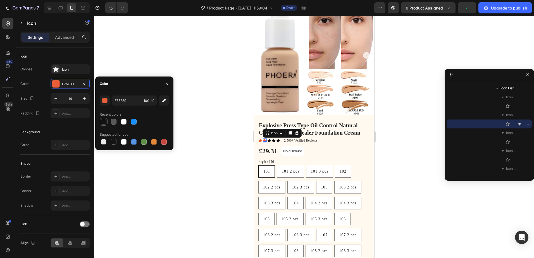
click at [103, 122] on div at bounding box center [104, 122] width 6 height 6
type input "121212"
click at [260, 139] on icon at bounding box center [260, 141] width 4 height 4
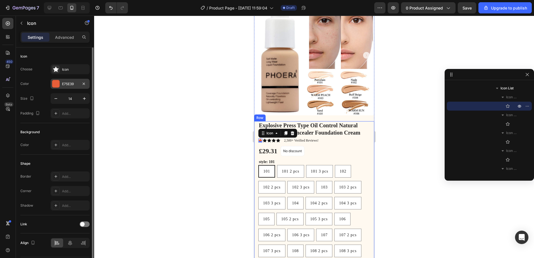
click at [56, 84] on div at bounding box center [55, 83] width 7 height 7
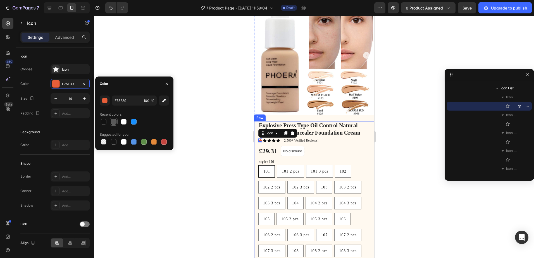
click at [105, 121] on div at bounding box center [104, 122] width 6 height 6
type input "121212"
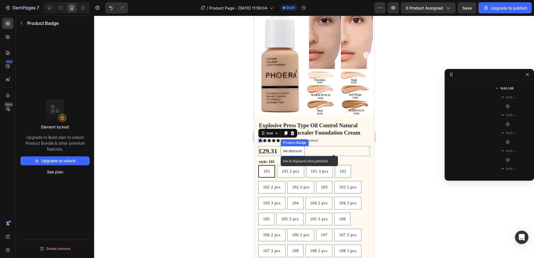
click at [297, 150] on div "No discount" at bounding box center [291, 150] width 23 height 9
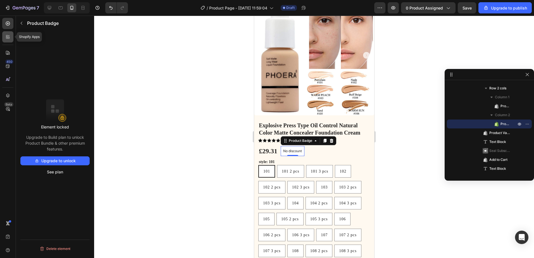
click at [8, 38] on icon at bounding box center [8, 37] width 6 height 6
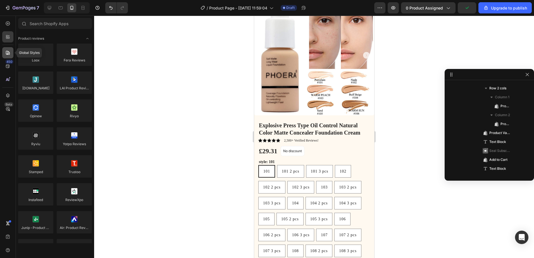
click at [6, 52] on icon at bounding box center [8, 53] width 4 height 4
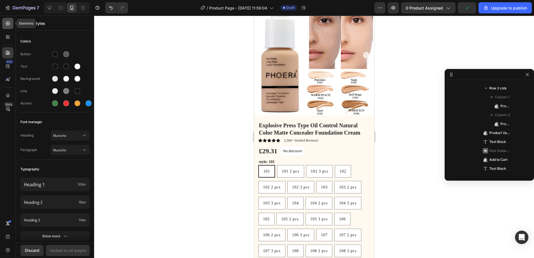
click at [9, 21] on icon at bounding box center [8, 24] width 6 height 6
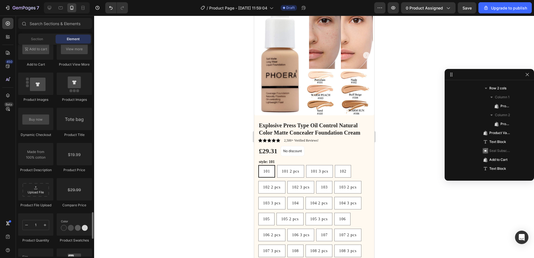
scroll to position [921, 0]
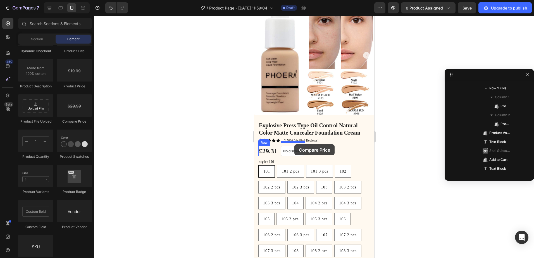
drag, startPoint x: 316, startPoint y: 128, endPoint x: 294, endPoint y: 144, distance: 27.3
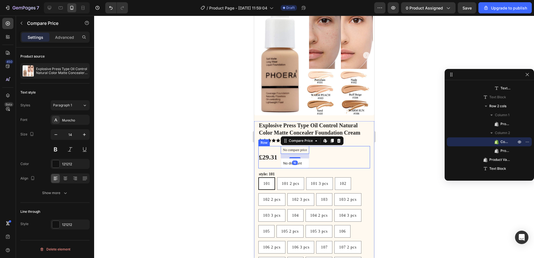
click at [337, 150] on div "£29.31 Product Price Product Price No compare price Compare Price Edit content …" at bounding box center [314, 157] width 112 height 22
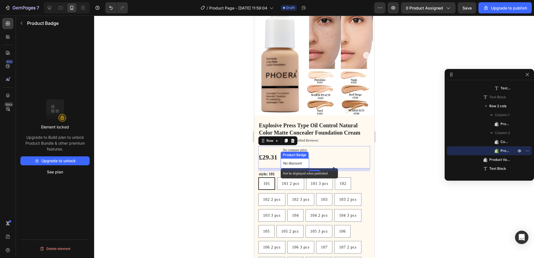
click at [305, 161] on p "No discount" at bounding box center [294, 163] width 23 height 5
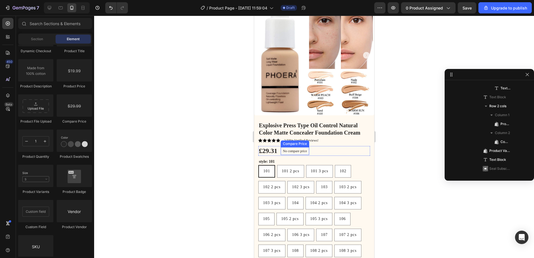
click at [306, 149] on p "No compare price" at bounding box center [294, 150] width 24 height 3
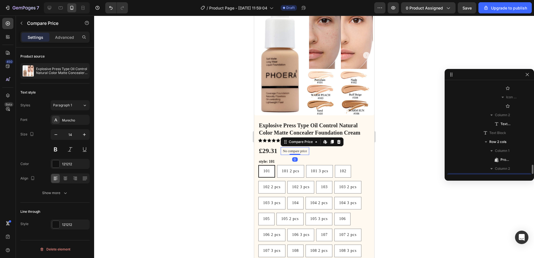
scroll to position [284, 0]
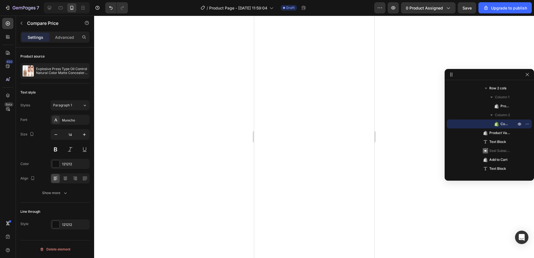
scroll to position [1029, 0]
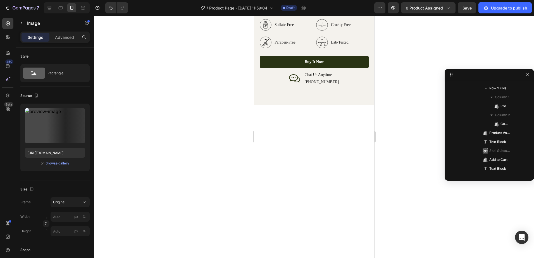
scroll to position [874, 0]
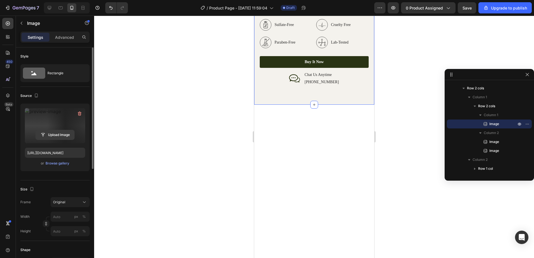
click at [63, 137] on input "file" at bounding box center [55, 134] width 39 height 9
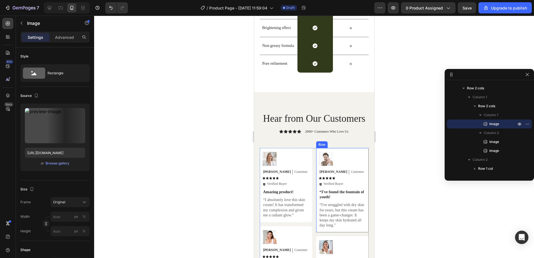
scroll to position [1730, 0]
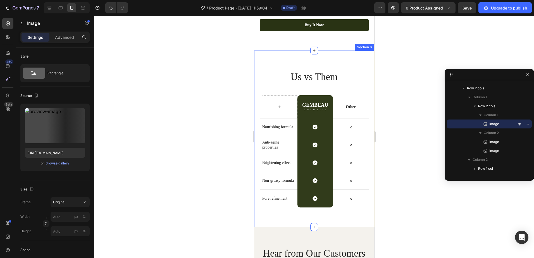
click at [346, 221] on div "Us vs Them Heading Row GEMBEAU Heading Cosmetic Text Block Row Other Text Block…" at bounding box center [314, 139] width 120 height 177
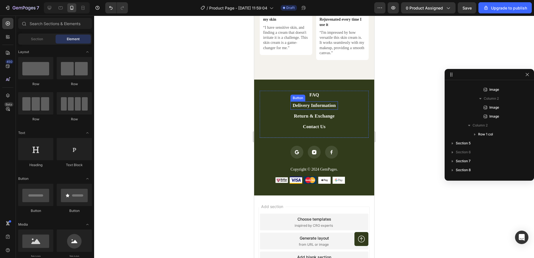
scroll to position [2065, 0]
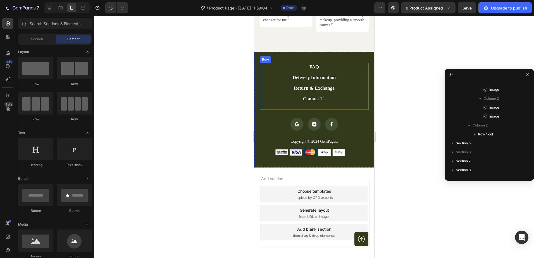
click at [347, 110] on div "FAQ Button Delivery Information Button Return & Exchange Button Contact Us Butt…" at bounding box center [313, 86] width 109 height 47
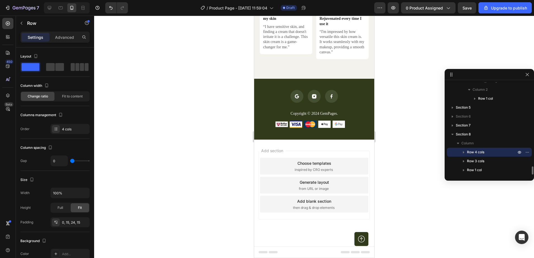
scroll to position [935, 0]
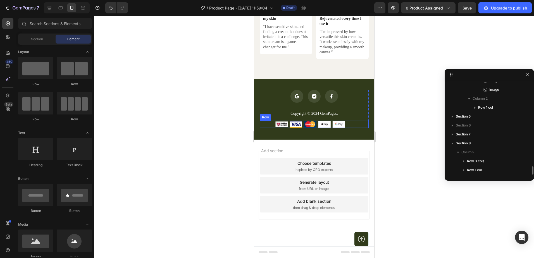
click at [357, 127] on div "Image Image Image Image Image Row" at bounding box center [313, 124] width 109 height 7
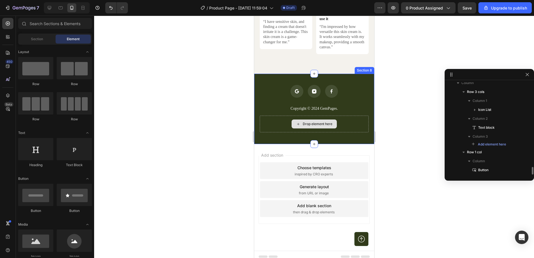
scroll to position [2052, 0]
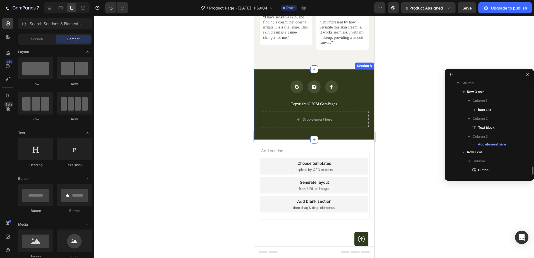
click at [357, 130] on div "Icon Icon Icon Icon List Copyright © 2024 GemPages. Text block Drop element her…" at bounding box center [314, 104] width 120 height 70
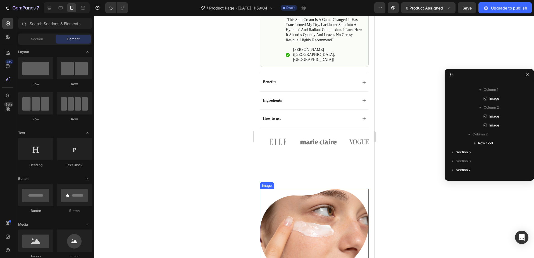
scroll to position [558, 0]
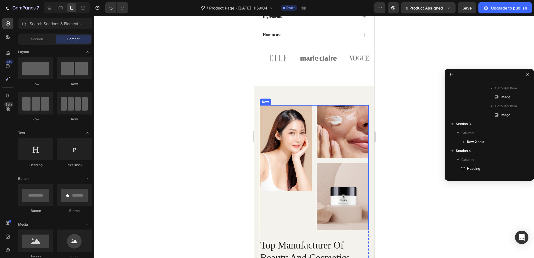
scroll to position [642, 0]
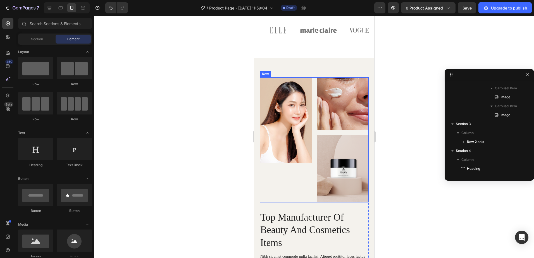
click at [284, 164] on div "Image" at bounding box center [285, 139] width 52 height 125
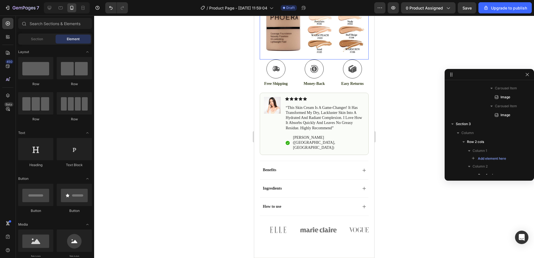
scroll to position [224, 0]
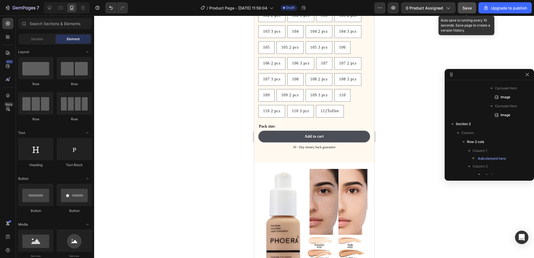
click at [470, 8] on span "Save" at bounding box center [466, 8] width 9 height 5
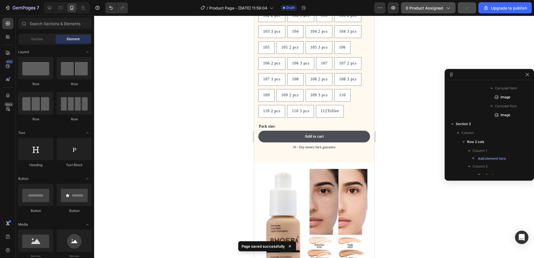
click at [443, 9] on div "0 product assigned" at bounding box center [427, 8] width 45 height 6
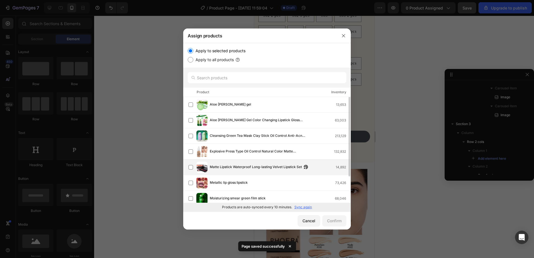
scroll to position [28, 0]
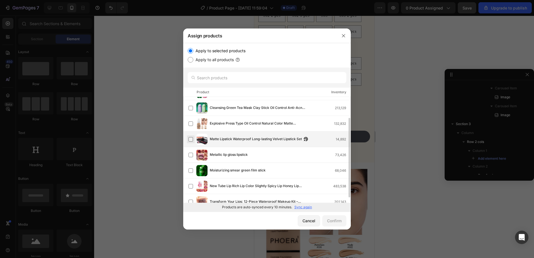
click at [191, 140] on label at bounding box center [190, 139] width 4 height 4
click at [304, 207] on p "Sync again" at bounding box center [303, 207] width 18 height 5
click at [328, 217] on button "Confirm" at bounding box center [334, 220] width 24 height 11
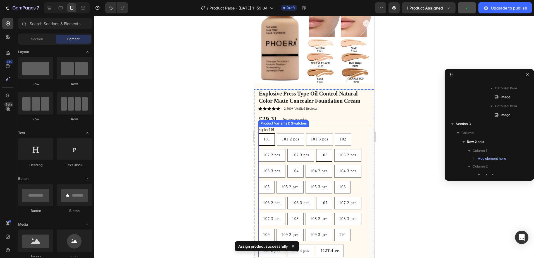
scroll to position [0, 0]
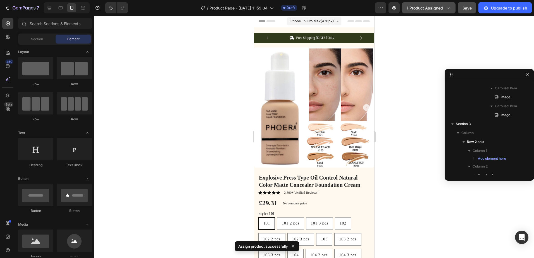
click at [431, 8] on span "1 product assigned" at bounding box center [424, 8] width 36 height 6
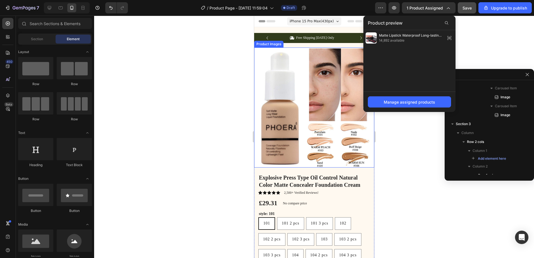
click at [311, 89] on img at bounding box center [314, 107] width 120 height 120
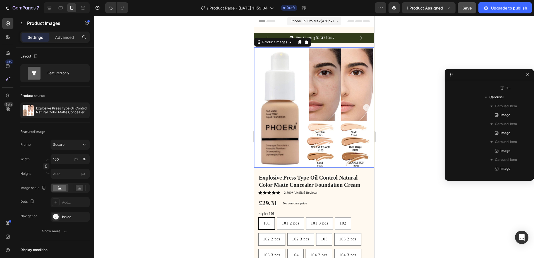
scroll to position [133, 0]
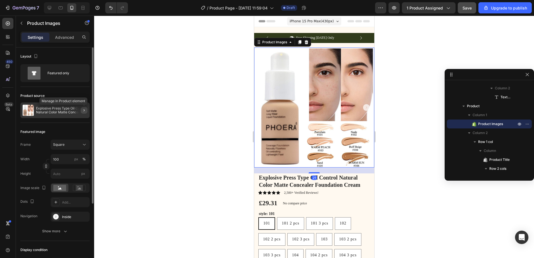
click at [83, 110] on icon "button" at bounding box center [84, 110] width 4 height 4
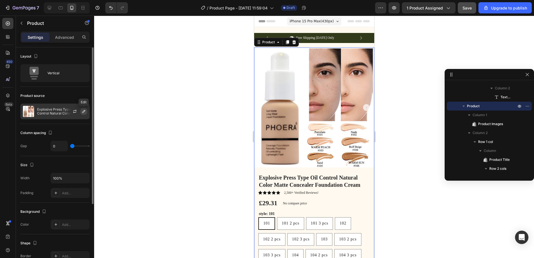
click at [84, 110] on icon "button" at bounding box center [83, 111] width 3 height 3
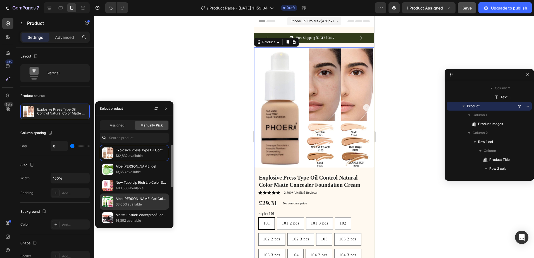
scroll to position [28, 0]
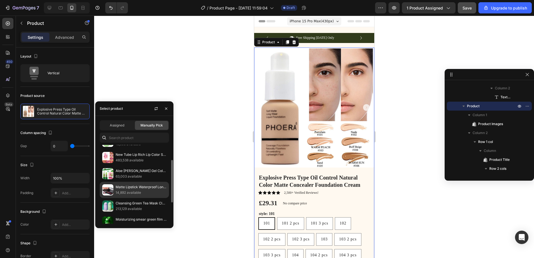
click at [130, 189] on p "Matte Lipstick Waterproof Long-lasting Velvet Lipstick Set" at bounding box center [141, 187] width 51 height 6
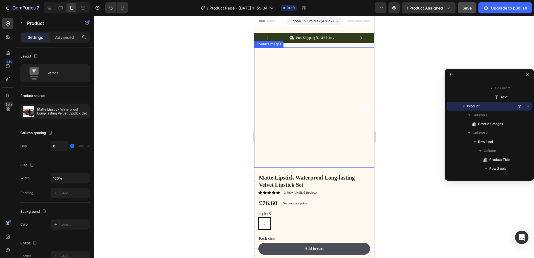
click at [395, 143] on div at bounding box center [313, 137] width 439 height 242
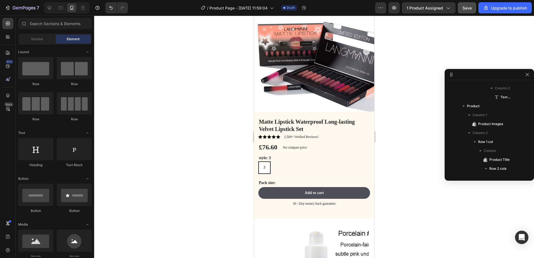
scroll to position [0, 0]
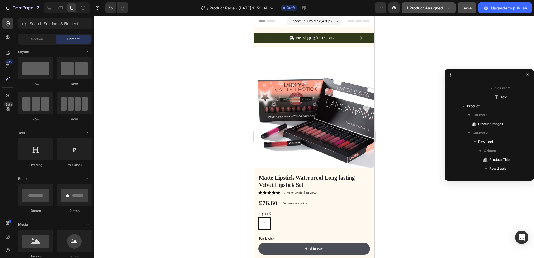
click at [449, 8] on icon "button" at bounding box center [448, 8] width 6 height 6
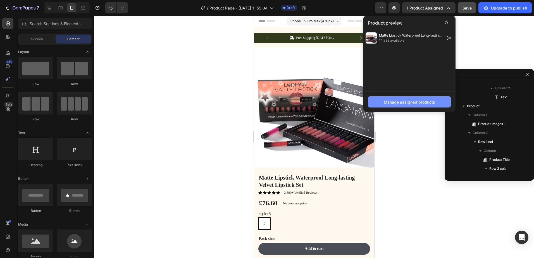
click at [395, 103] on div "Manage assigned products" at bounding box center [408, 102] width 51 height 6
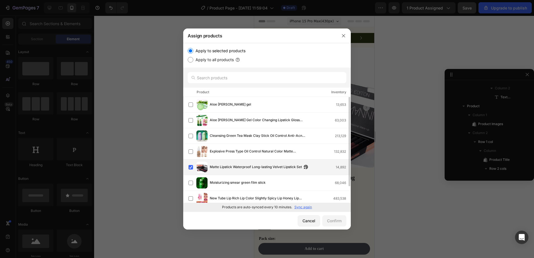
click at [319, 169] on div "Matte Lipstick Waterproof Long-lasting Velvet Lipstick Set 14,892" at bounding box center [280, 167] width 141 height 6
click at [319, 168] on div "Matte Lipstick Waterproof Long-lasting Velvet Lipstick Set 14,892" at bounding box center [280, 167] width 141 height 6
click at [308, 206] on p "Sync again" at bounding box center [303, 207] width 18 height 5
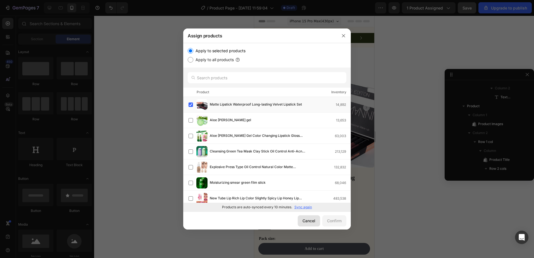
click at [306, 224] on button "Cancel" at bounding box center [308, 220] width 22 height 11
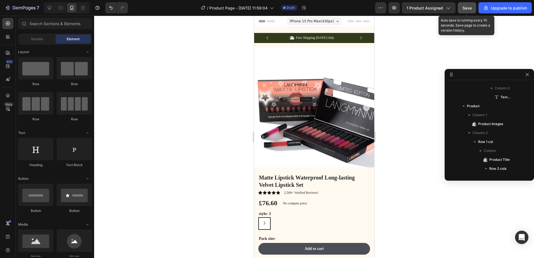
click at [470, 4] on button "Save" at bounding box center [466, 7] width 18 height 11
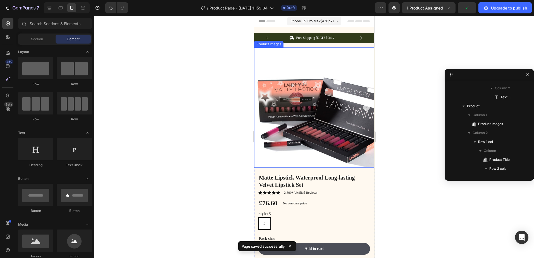
click at [311, 122] on img at bounding box center [314, 107] width 120 height 120
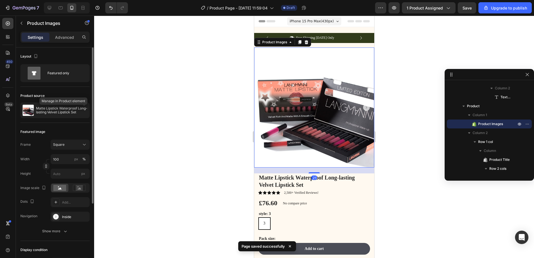
click at [0, 0] on icon "button" at bounding box center [0, 0] width 0 height 0
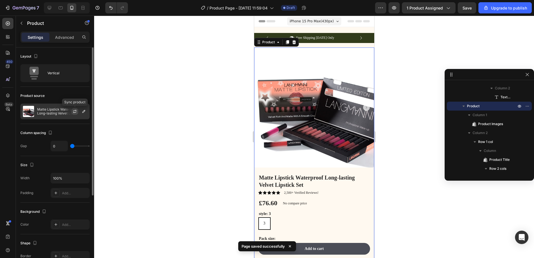
click at [76, 111] on icon "button" at bounding box center [74, 111] width 3 height 2
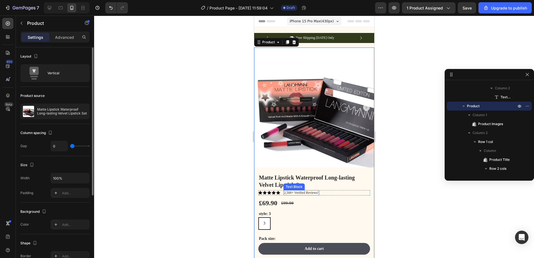
scroll to position [84, 0]
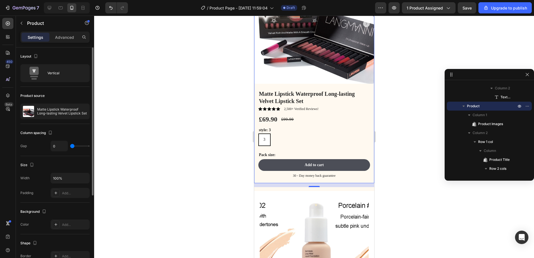
click at [366, 83] on div "Product Images" at bounding box center [314, 27] width 120 height 126
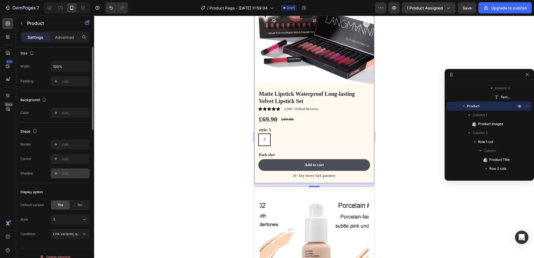
scroll to position [119, 0]
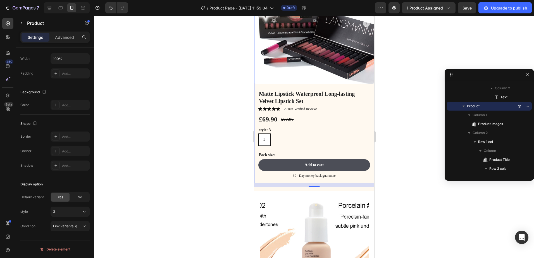
click at [366, 177] on div "Matte Lipstick Waterproof Long-lasting Velvet Lipstick Set Product Title Icon I…" at bounding box center [314, 136] width 120 height 93
click at [359, 143] on div "Matte Lipstick Waterproof Long-lasting Velvet Lipstick Set Product Title Icon I…" at bounding box center [314, 134] width 112 height 89
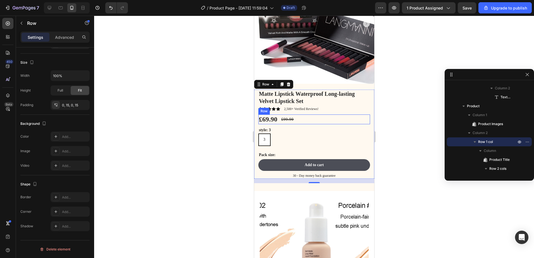
scroll to position [56, 0]
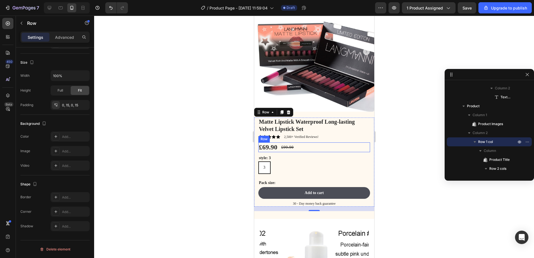
click at [363, 142] on div "£69.90 Product Price Product Price £99.90 Compare Price Compare Price Row" at bounding box center [314, 147] width 112 height 10
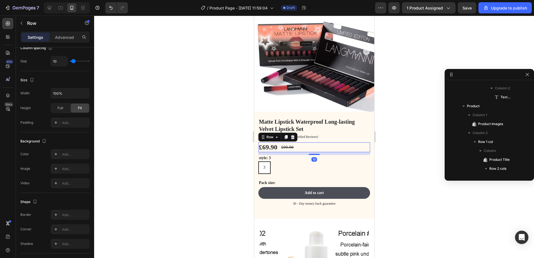
scroll to position [320, 0]
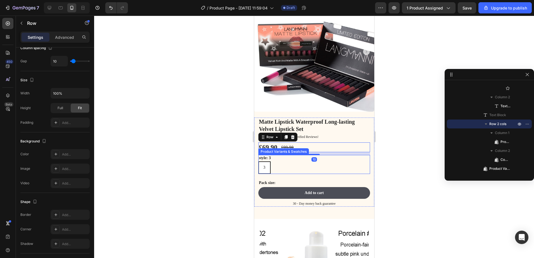
click at [363, 155] on div "style: 3 3 3 3" at bounding box center [314, 164] width 112 height 19
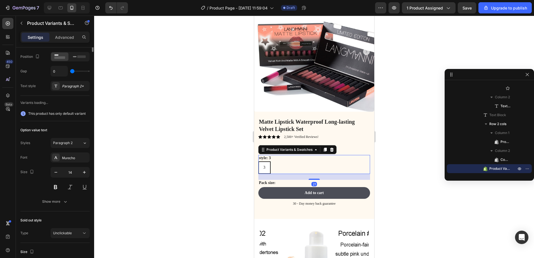
scroll to position [0, 0]
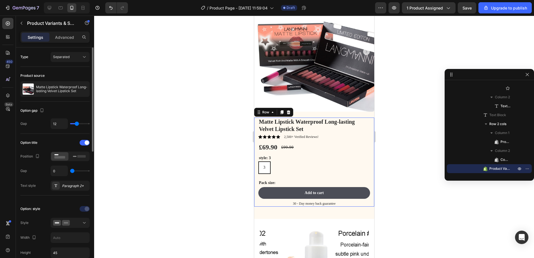
click at [366, 135] on div "Matte Lipstick Waterproof Long-lasting Velvet Lipstick Set Product Title Icon I…" at bounding box center [314, 161] width 120 height 89
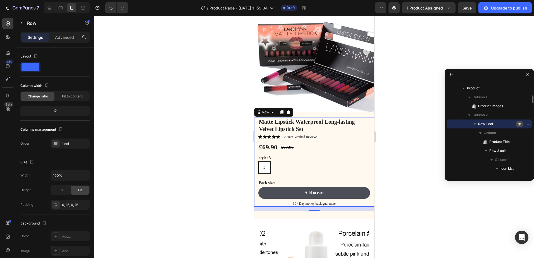
click at [519, 124] on icon "button" at bounding box center [518, 123] width 1 height 1
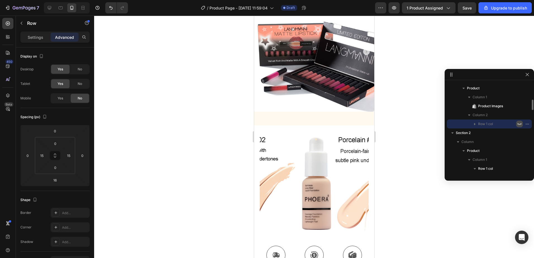
click at [519, 124] on icon "button" at bounding box center [519, 124] width 4 height 4
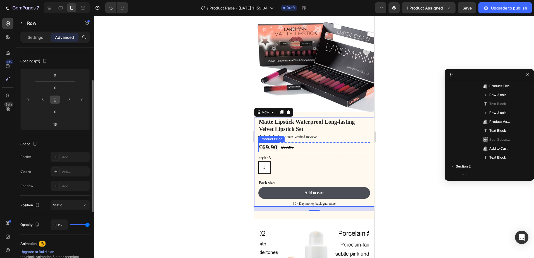
scroll to position [0, 0]
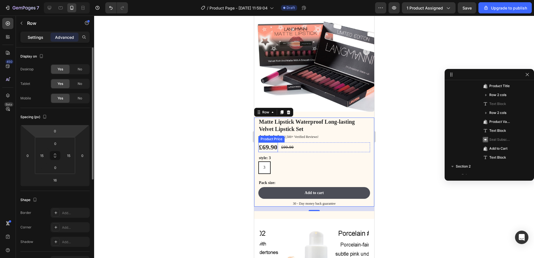
click at [35, 37] on p "Settings" at bounding box center [36, 37] width 16 height 6
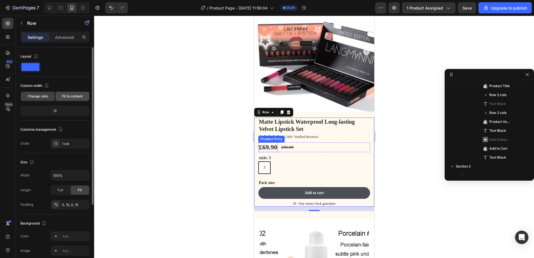
click at [69, 98] on span "Fit to content" at bounding box center [72, 96] width 21 height 5
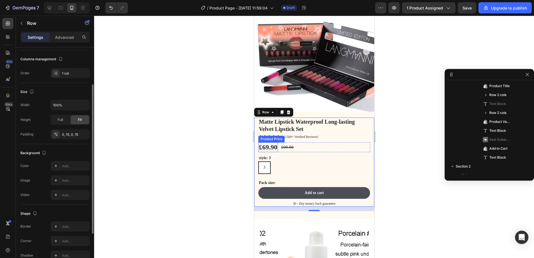
scroll to position [28, 0]
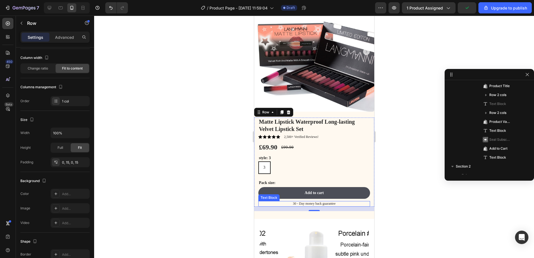
click at [364, 201] on p "30 - Day money back guarantee" at bounding box center [313, 203] width 110 height 4
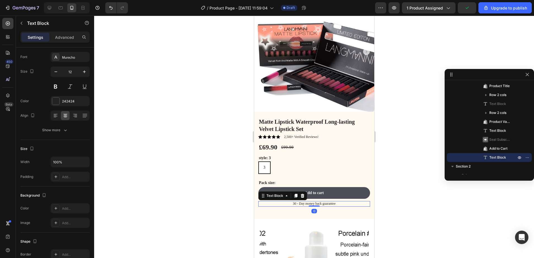
scroll to position [0, 0]
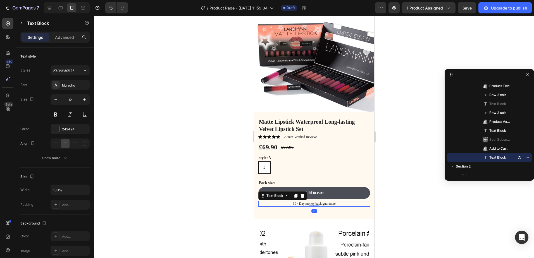
click at [364, 201] on p "30 - Day money back guarantee" at bounding box center [313, 203] width 110 height 4
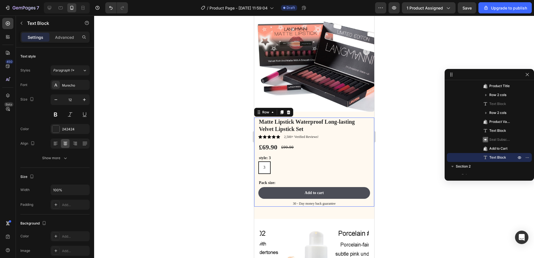
click at [358, 172] on div "Matte Lipstick Waterproof Long-lasting Velvet Lipstick Set Product Title Icon I…" at bounding box center [314, 161] width 112 height 89
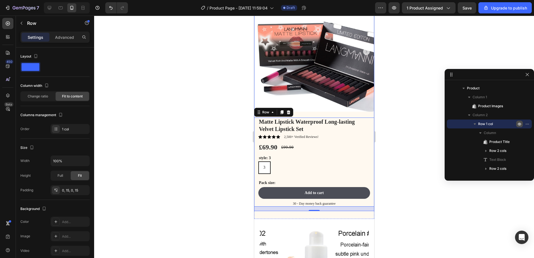
click at [367, 110] on div "Product Images" at bounding box center [314, 55] width 120 height 126
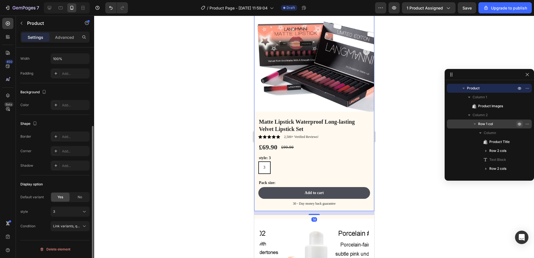
scroll to position [0, 0]
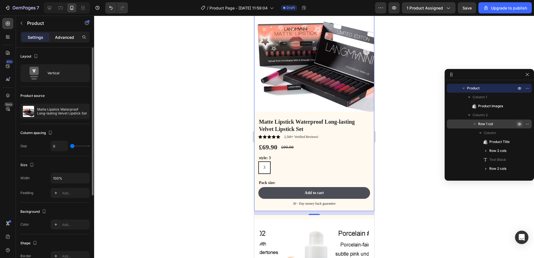
drag, startPoint x: 63, startPoint y: 35, endPoint x: 64, endPoint y: 39, distance: 3.1
click at [64, 35] on p "Advanced" at bounding box center [64, 37] width 19 height 6
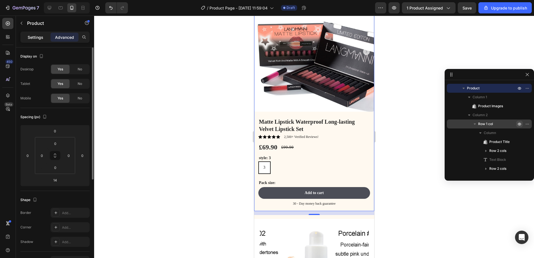
click at [39, 39] on p "Settings" at bounding box center [36, 37] width 16 height 6
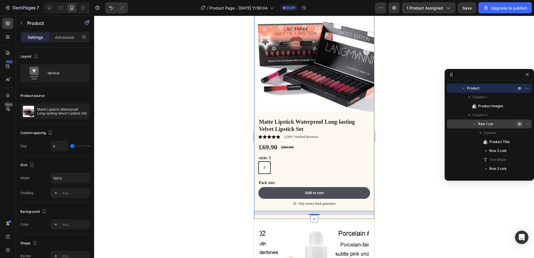
click at [346, 213] on div "Icon Free Shipping Today Only Text Block Row Icon 84,000+ Happy Customer Text B…" at bounding box center [314, 95] width 120 height 248
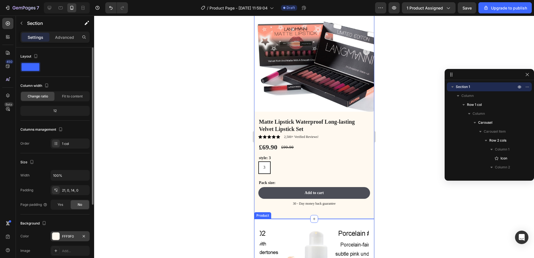
click at [57, 236] on div at bounding box center [55, 235] width 7 height 7
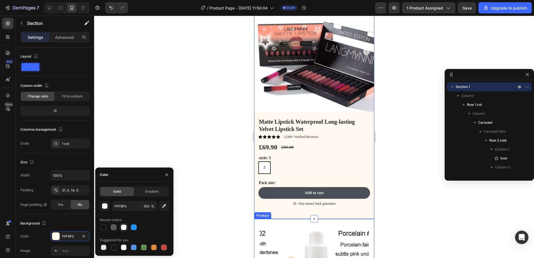
click at [125, 229] on div at bounding box center [124, 227] width 6 height 6
type input "FFFFFF"
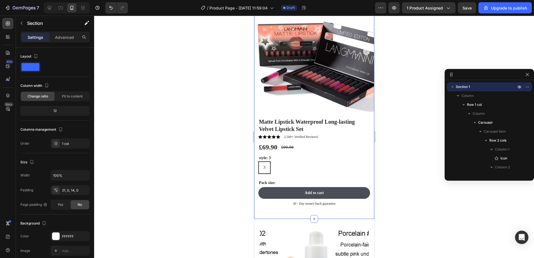
click at [422, 167] on div at bounding box center [313, 137] width 439 height 242
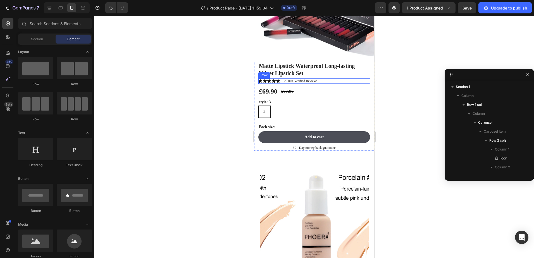
scroll to position [56, 0]
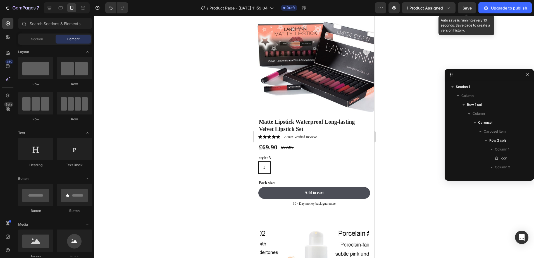
click at [470, 6] on span "Save" at bounding box center [466, 8] width 9 height 5
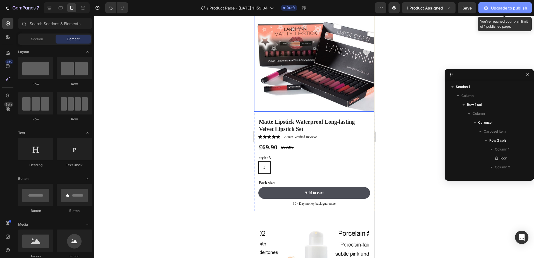
click at [495, 6] on div "Upgrade to publish" at bounding box center [505, 8] width 44 height 6
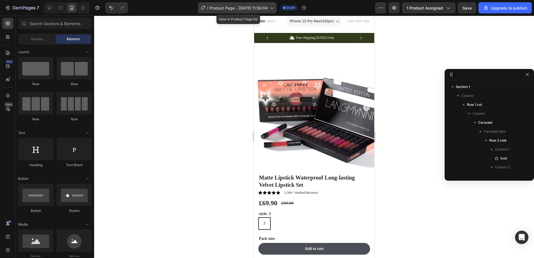
click at [273, 6] on icon at bounding box center [271, 8] width 6 height 6
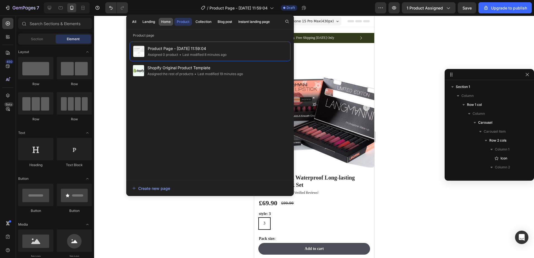
click at [169, 21] on div "Home" at bounding box center [165, 21] width 9 height 5
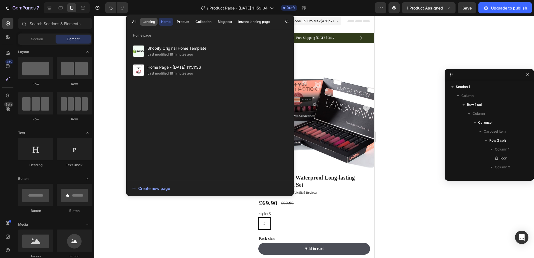
click at [151, 22] on div "Landing" at bounding box center [148, 21] width 13 height 5
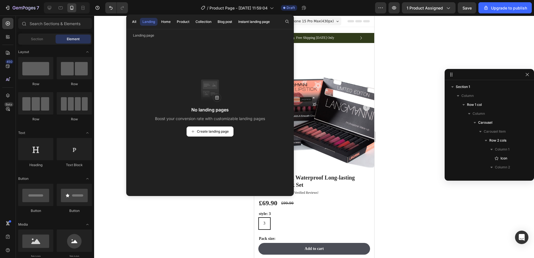
click at [142, 20] on button "Landing" at bounding box center [149, 22] width 18 height 8
click at [135, 18] on button "All" at bounding box center [133, 22] width 9 height 8
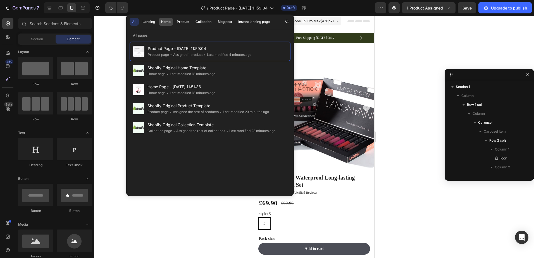
drag, startPoint x: 169, startPoint y: 20, endPoint x: 171, endPoint y: 20, distance: 2.8
click at [170, 20] on div "Home" at bounding box center [165, 21] width 9 height 5
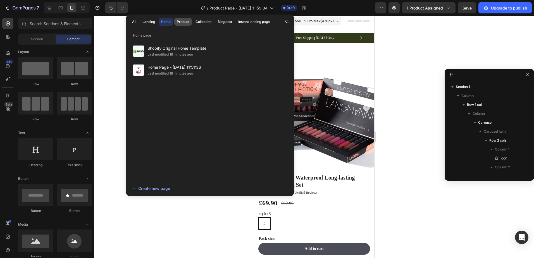
click at [183, 22] on div "Product" at bounding box center [183, 21] width 13 height 5
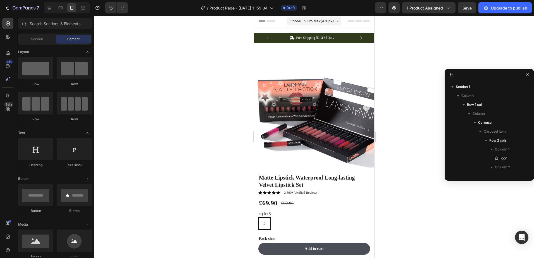
click at [401, 47] on div at bounding box center [313, 137] width 439 height 242
click at [397, 7] on icon "button" at bounding box center [394, 8] width 6 height 6
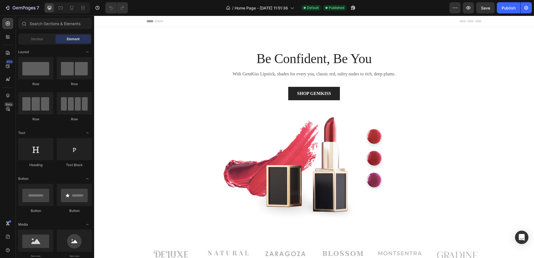
click at [300, 8] on div "Default Published" at bounding box center [322, 8] width 47 height 6
click at [287, 7] on span "Home Page - [DATE] 11:51:36" at bounding box center [260, 8] width 53 height 6
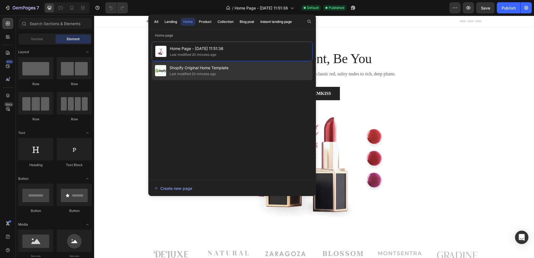
click at [237, 72] on div "Shopify Original Home Template Last modified 20 minutes ago" at bounding box center [232, 70] width 161 height 19
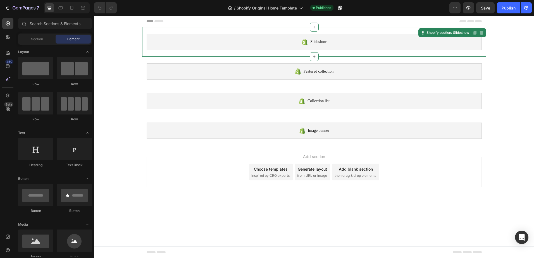
click at [345, 42] on div "Slideshow" at bounding box center [313, 42] width 335 height 16
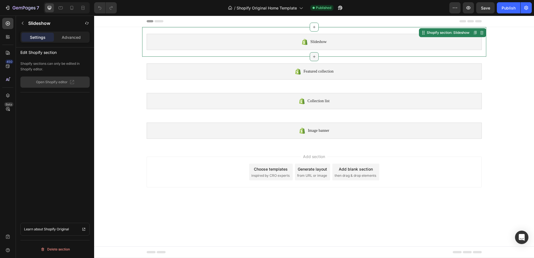
click at [316, 56] on icon at bounding box center [314, 56] width 4 height 4
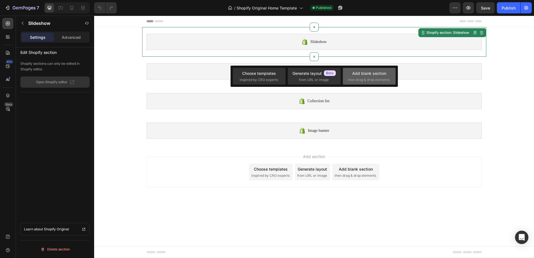
click at [376, 75] on div "Add blank section" at bounding box center [369, 73] width 34 height 6
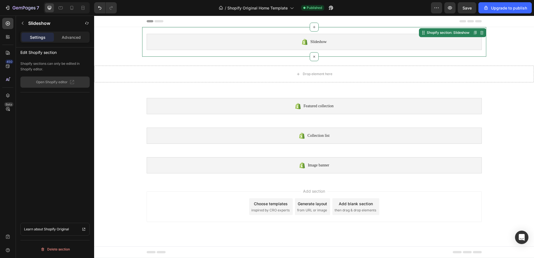
click at [314, 42] on span "Slideshow" at bounding box center [318, 42] width 16 height 7
click at [306, 74] on div "Drop element here" at bounding box center [317, 74] width 30 height 4
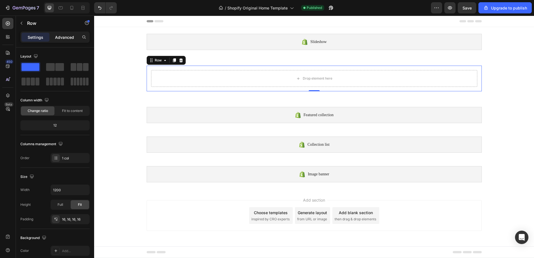
click at [58, 41] on div "Advanced" at bounding box center [65, 37] width 28 height 9
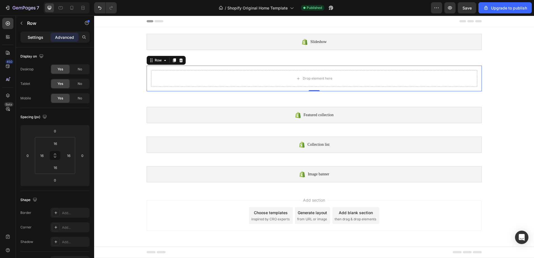
click at [32, 37] on p "Settings" at bounding box center [36, 37] width 16 height 6
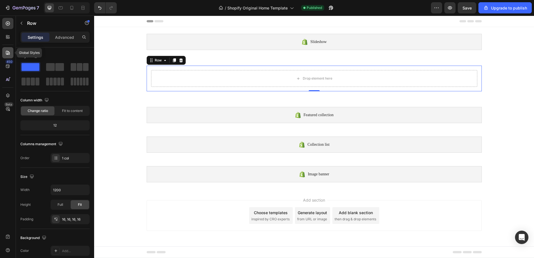
click at [11, 55] on div at bounding box center [7, 52] width 11 height 11
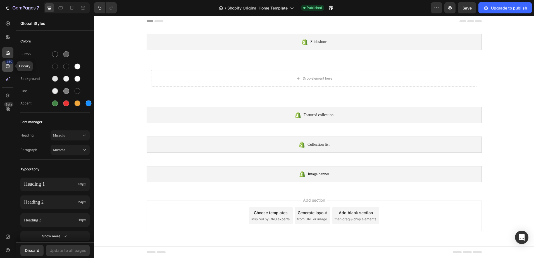
click at [6, 65] on icon at bounding box center [8, 66] width 6 height 6
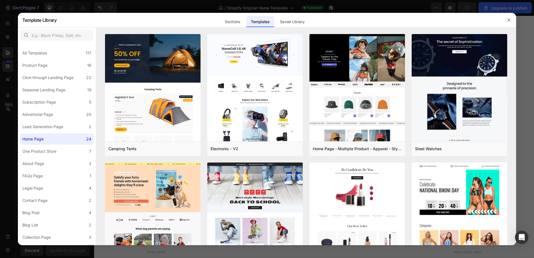
click at [12, 48] on div at bounding box center [267, 129] width 534 height 258
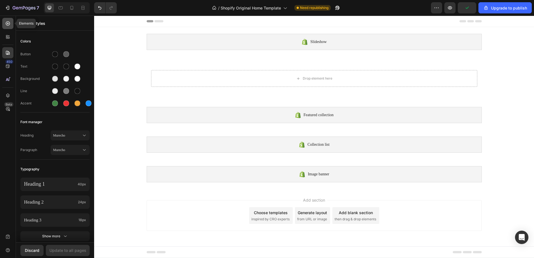
click at [9, 23] on icon at bounding box center [8, 23] width 4 height 4
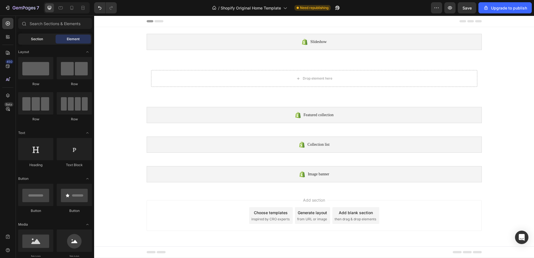
click at [38, 37] on span "Section" at bounding box center [37, 39] width 12 height 5
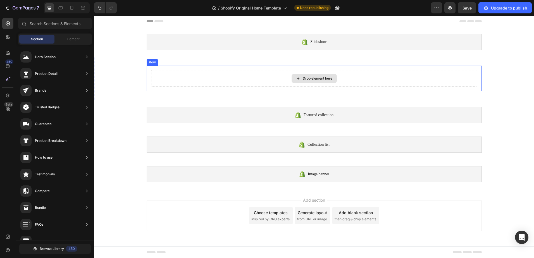
drag, startPoint x: 122, startPoint y: 70, endPoint x: 290, endPoint y: 78, distance: 167.6
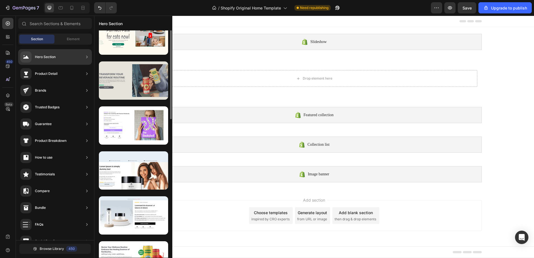
scroll to position [219, 0]
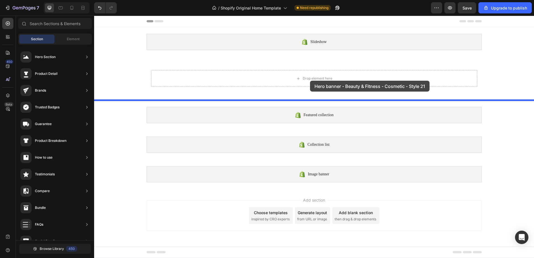
drag, startPoint x: 221, startPoint y: 165, endPoint x: 310, endPoint y: 81, distance: 122.0
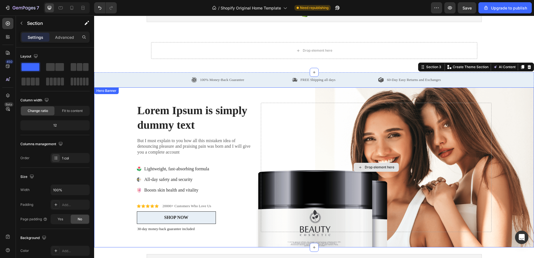
scroll to position [0, 0]
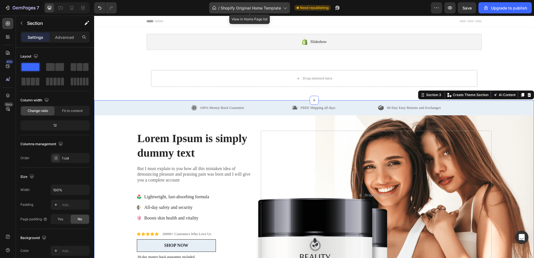
click at [282, 4] on div "/ Shopify Original Home Template" at bounding box center [249, 7] width 81 height 11
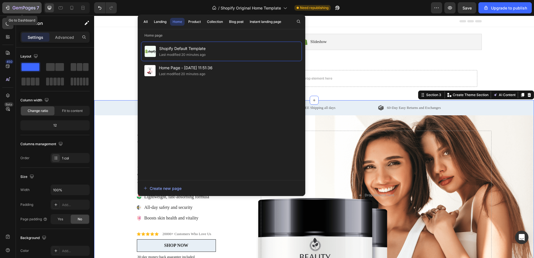
click at [27, 6] on div "7" at bounding box center [26, 7] width 27 height 7
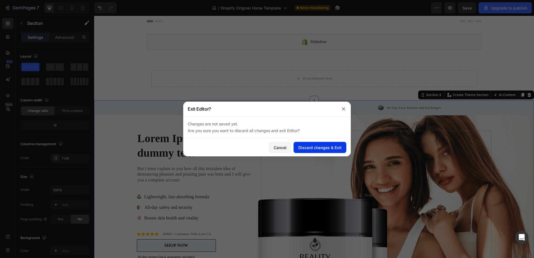
click at [313, 147] on div "Discard changes & Exit" at bounding box center [319, 148] width 43 height 6
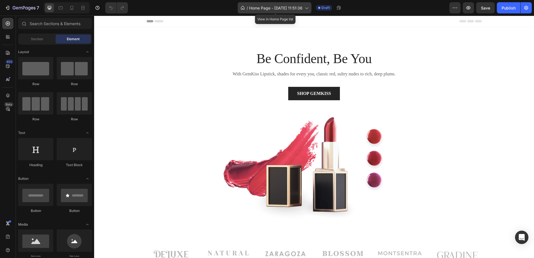
click at [301, 9] on span "Home Page - [DATE] 11:51:36" at bounding box center [275, 8] width 53 height 6
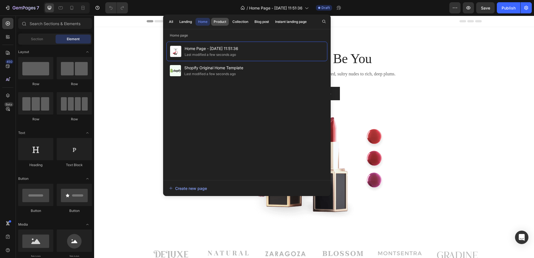
click at [221, 23] on div "Product" at bounding box center [219, 21] width 13 height 5
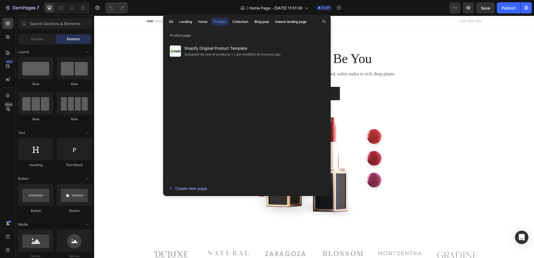
drag, startPoint x: 179, startPoint y: 19, endPoint x: 175, endPoint y: 17, distance: 4.3
click at [195, 19] on button "Landing" at bounding box center [202, 22] width 15 height 8
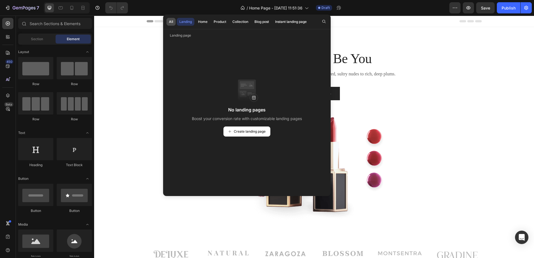
click at [169, 22] on div "All" at bounding box center [171, 21] width 4 height 5
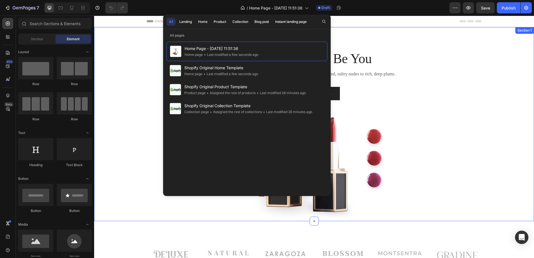
click at [453, 76] on div "Be Confident, Be You Heading With GemKiss Lipstick, shades for every you, class…" at bounding box center [313, 135] width 431 height 172
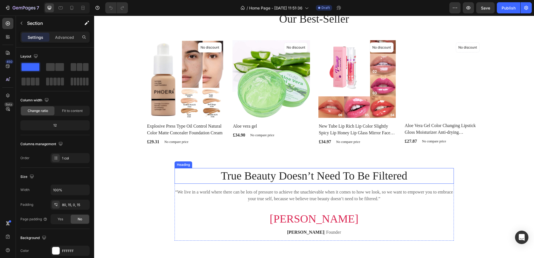
scroll to position [223, 0]
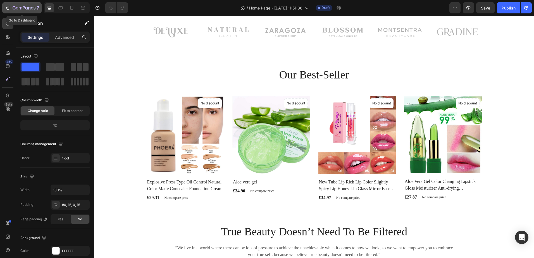
click at [19, 9] on icon "button" at bounding box center [20, 8] width 3 height 3
